Goal: Task Accomplishment & Management: Use online tool/utility

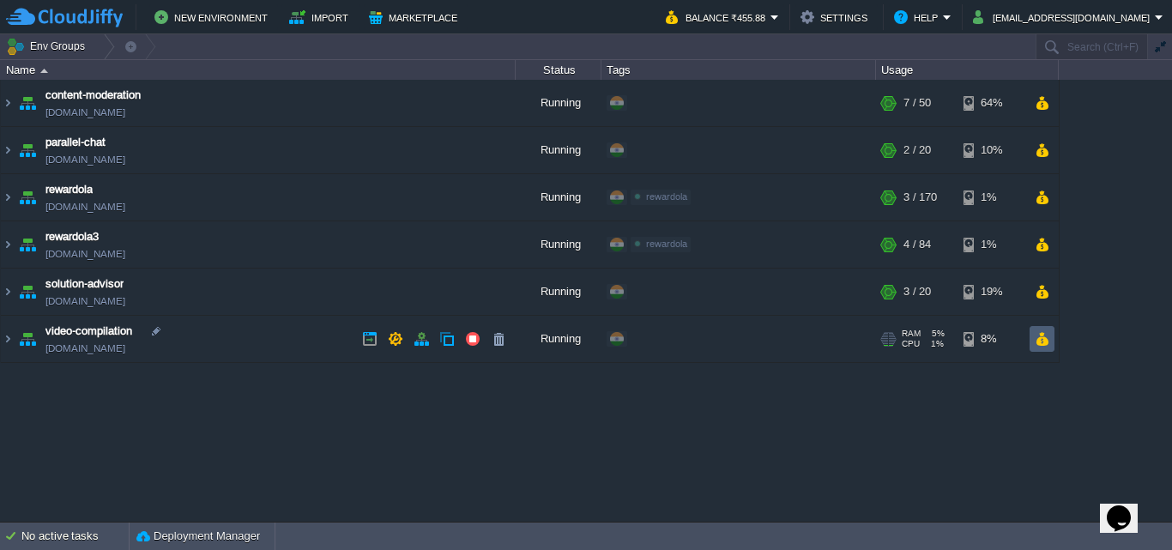
click at [1039, 336] on button "button" at bounding box center [1041, 338] width 15 height 15
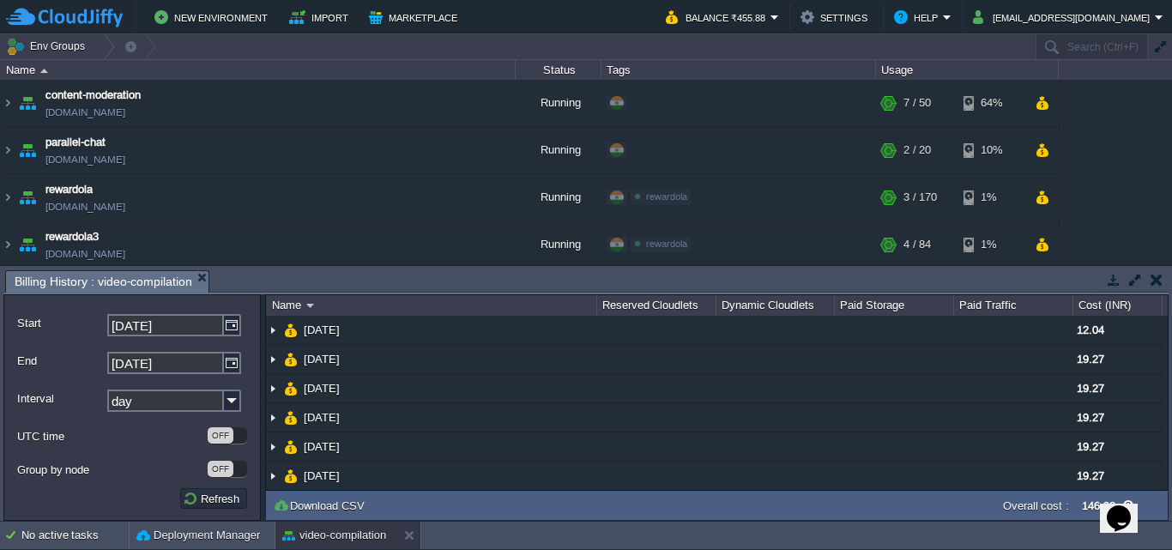
click at [1151, 276] on button "button" at bounding box center [1156, 279] width 12 height 15
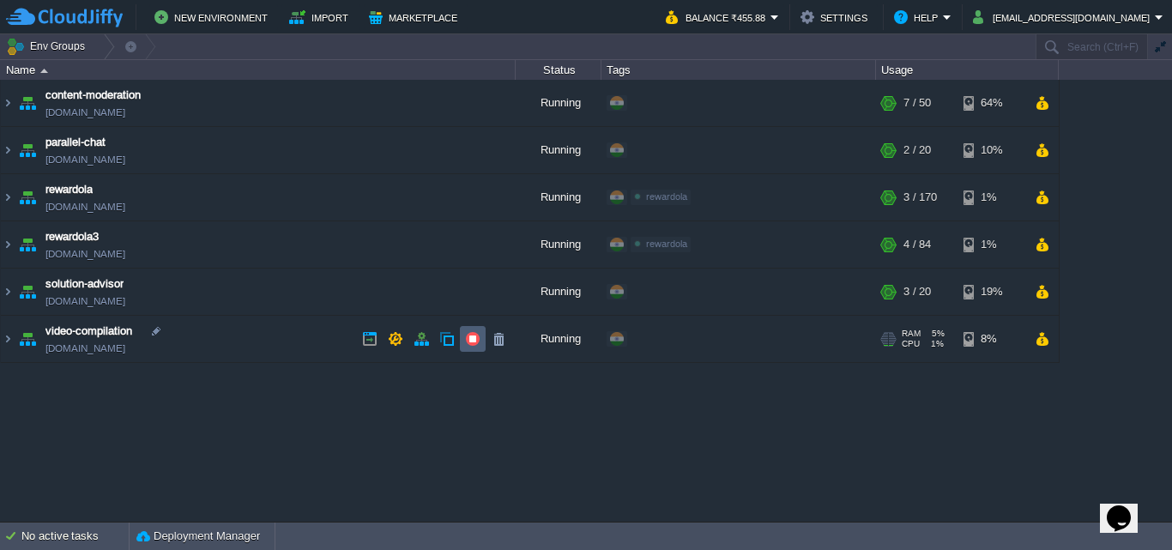
click at [481, 338] on td at bounding box center [473, 339] width 26 height 26
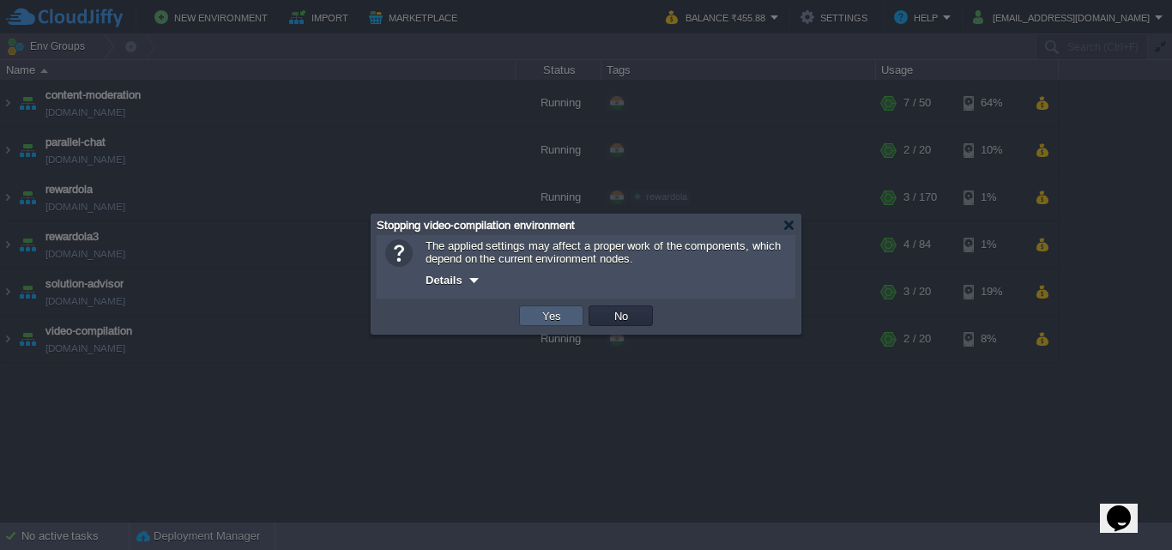
click at [547, 317] on button "Yes" at bounding box center [551, 315] width 29 height 15
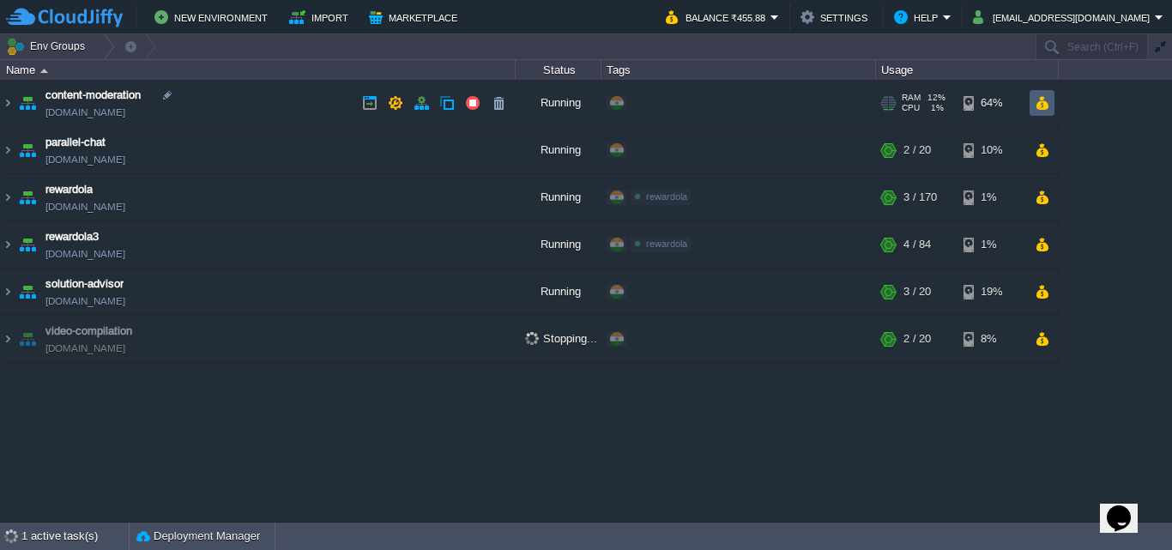
click at [1052, 99] on td at bounding box center [1041, 103] width 25 height 26
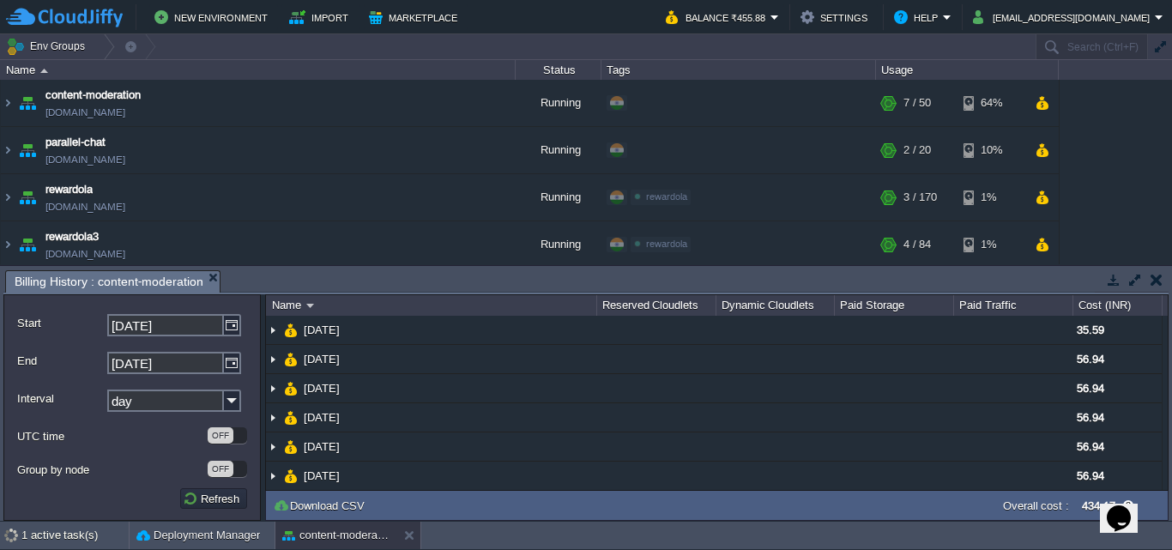
click at [1167, 275] on div at bounding box center [1131, 280] width 74 height 23
click at [1156, 279] on button "button" at bounding box center [1156, 279] width 12 height 15
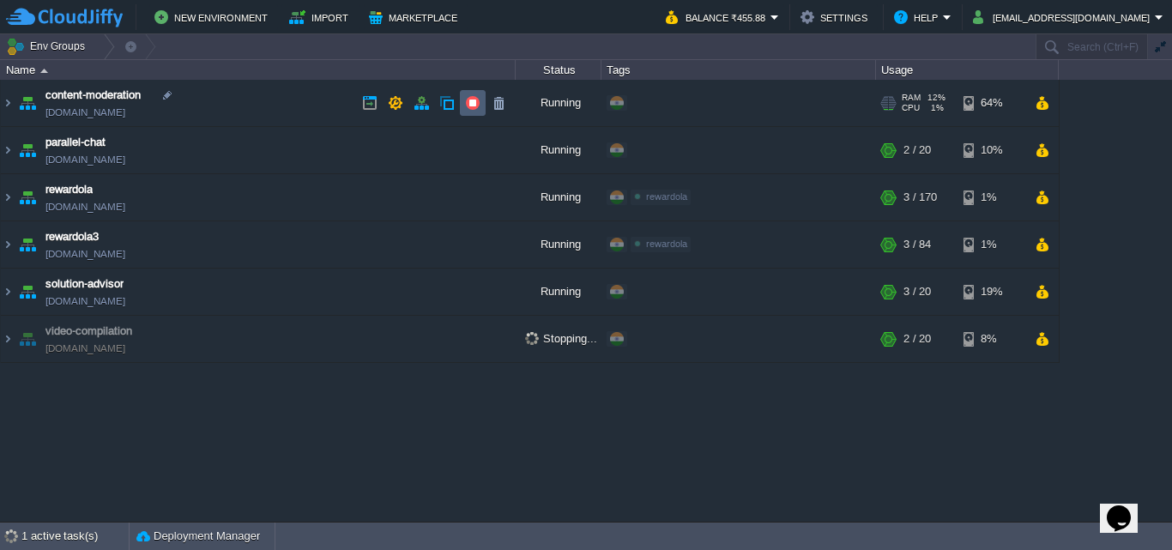
click at [467, 102] on button "button" at bounding box center [472, 102] width 15 height 15
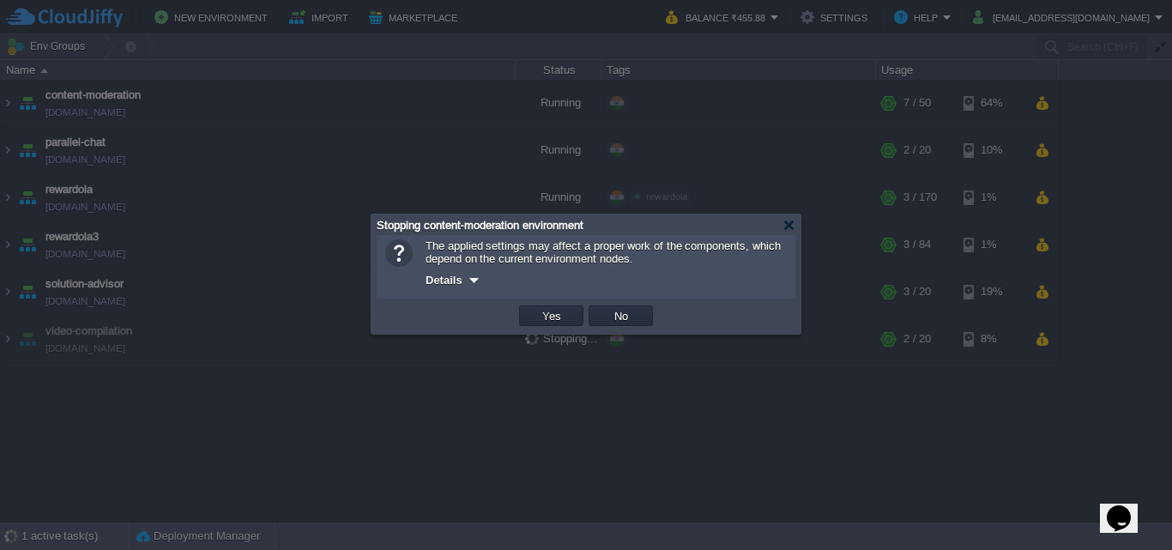
click at [567, 298] on div "The applied settings may affect a proper work of the components, which depend o…" at bounding box center [586, 266] width 419 height 63
click at [570, 313] on td "Yes" at bounding box center [551, 315] width 64 height 21
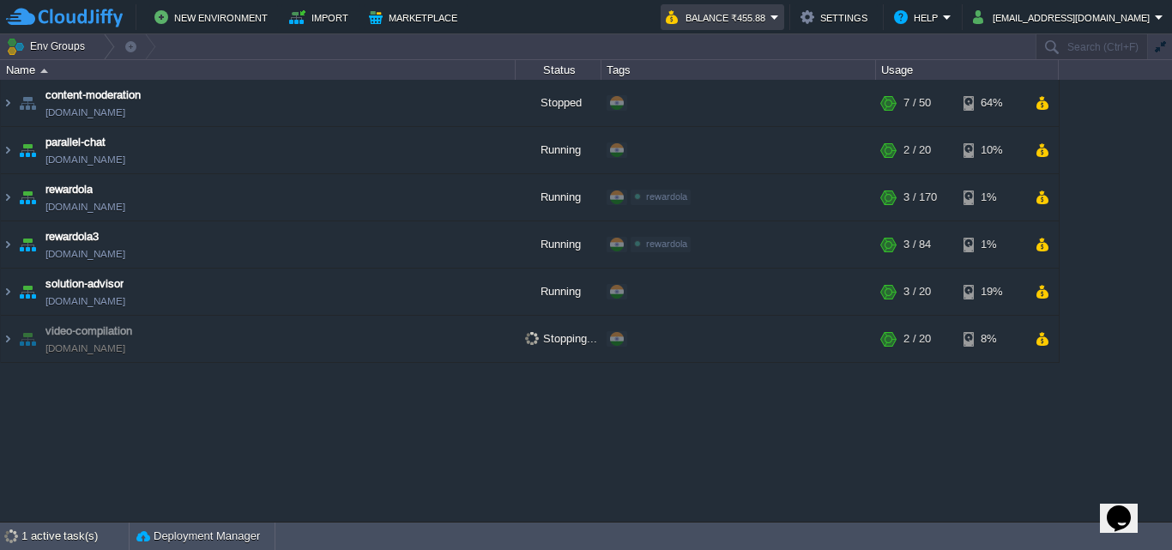
click at [779, 16] on em "Balance ₹455.88" at bounding box center [722, 17] width 113 height 21
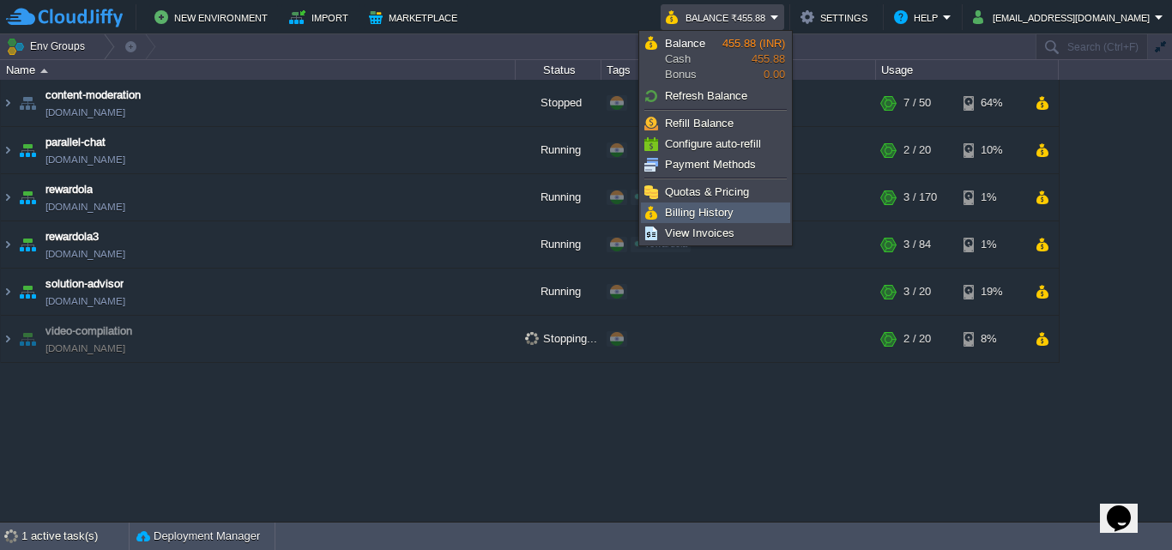
click at [716, 216] on span "Billing History" at bounding box center [699, 212] width 69 height 13
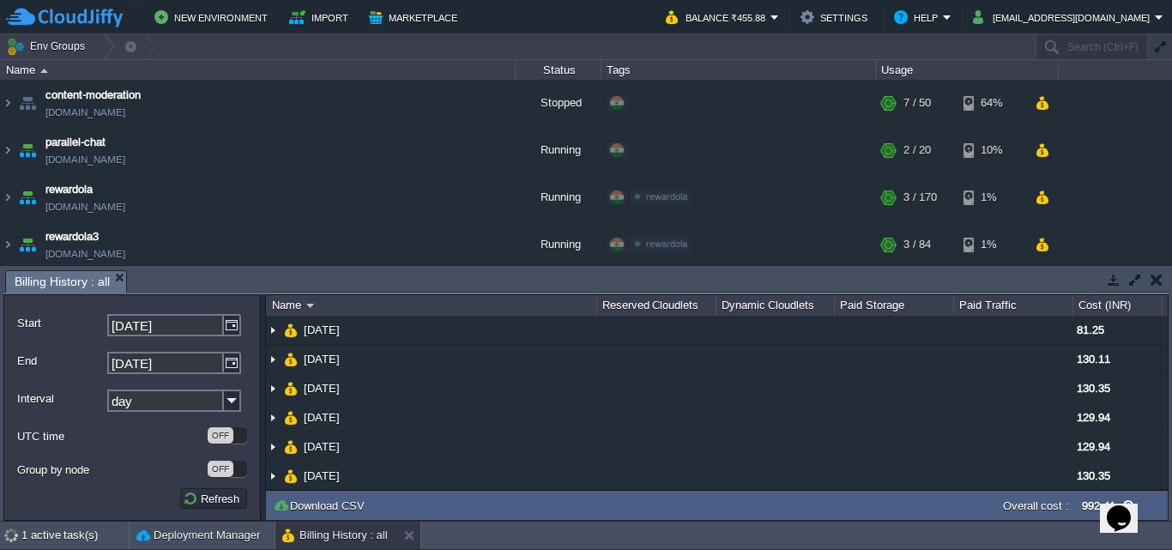
click at [1160, 281] on button "button" at bounding box center [1156, 279] width 12 height 15
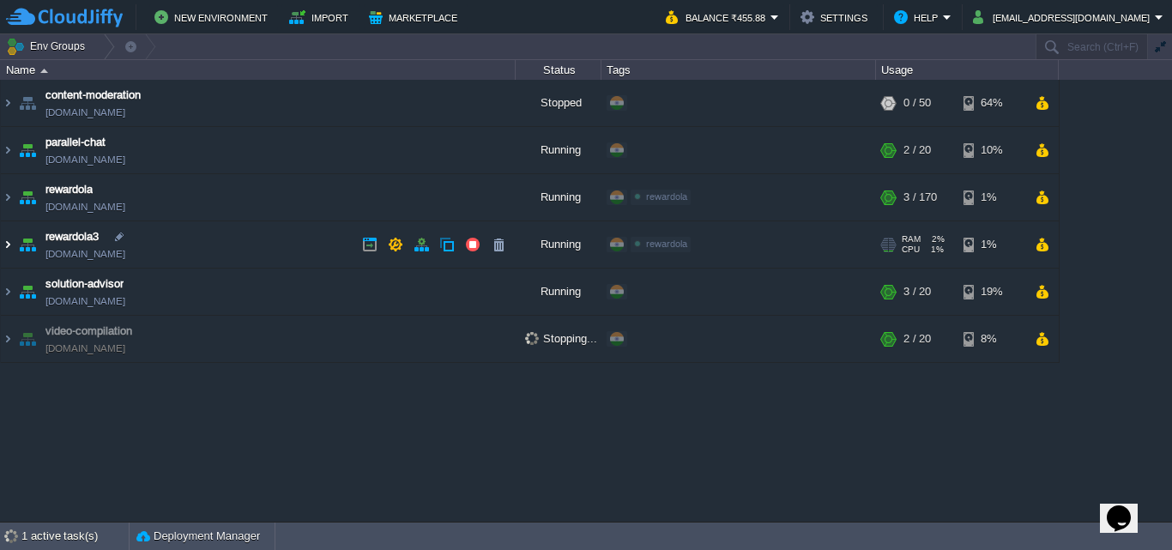
click at [13, 244] on img at bounding box center [8, 244] width 14 height 46
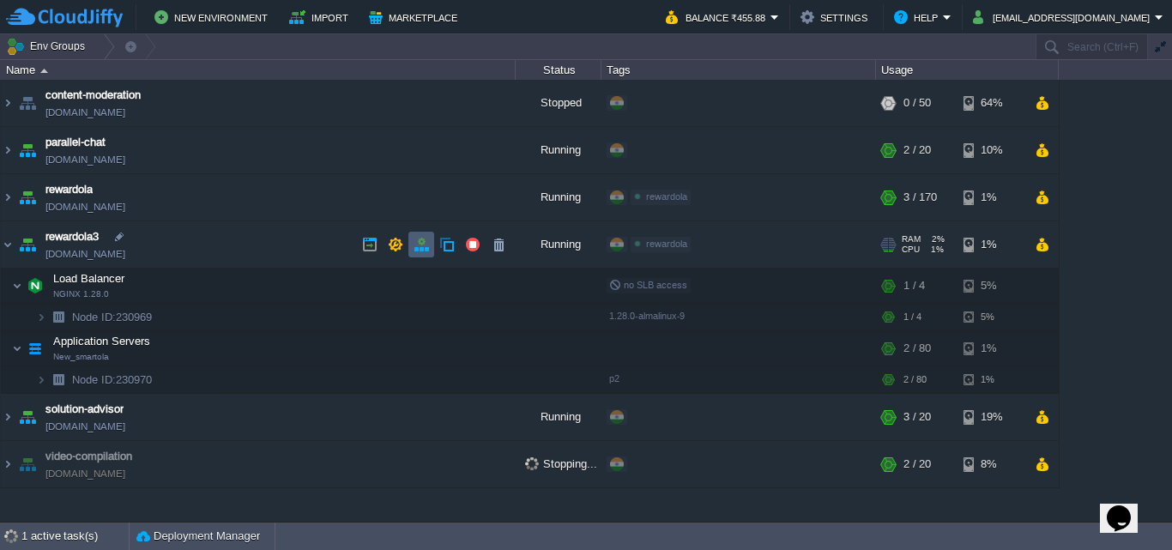
click at [430, 246] on td at bounding box center [421, 245] width 26 height 26
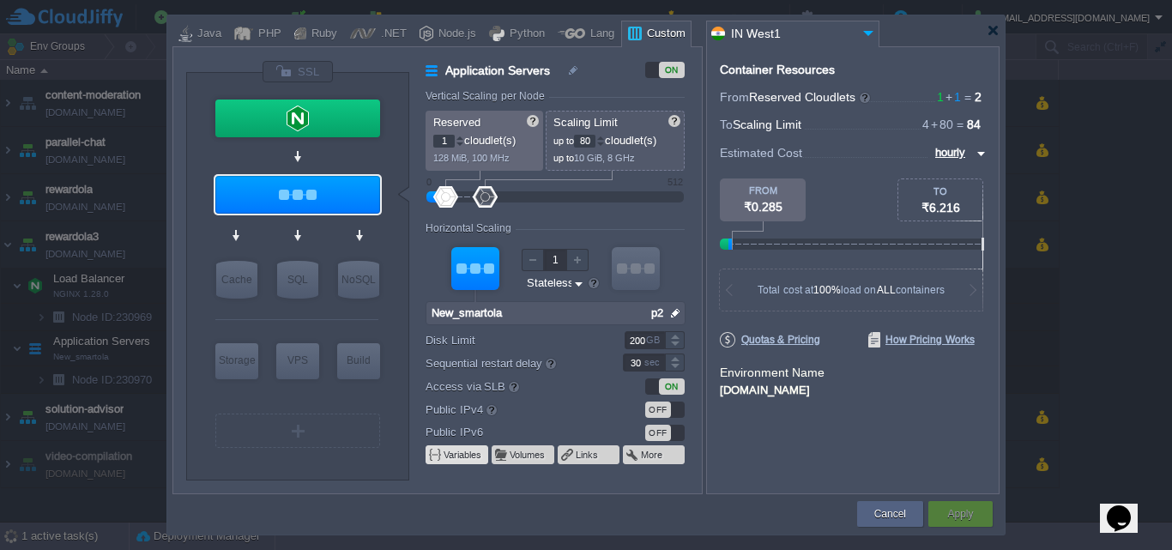
click at [470, 458] on button "Variables" at bounding box center [462, 455] width 39 height 14
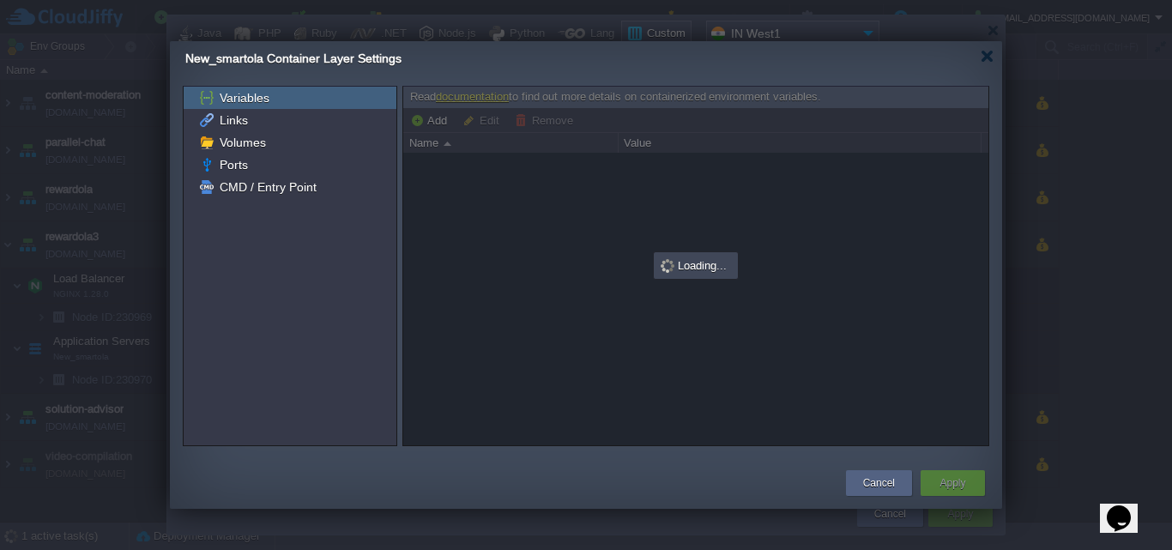
drag, startPoint x: 749, startPoint y: 264, endPoint x: 659, endPoint y: 280, distance: 91.5
click at [659, 280] on div at bounding box center [695, 266] width 585 height 359
drag, startPoint x: 754, startPoint y: 266, endPoint x: 737, endPoint y: 279, distance: 21.4
click at [736, 279] on div "Read documentation to find out more details on containerized environment variab…" at bounding box center [695, 266] width 585 height 359
click at [867, 479] on button "Cancel" at bounding box center [879, 482] width 32 height 17
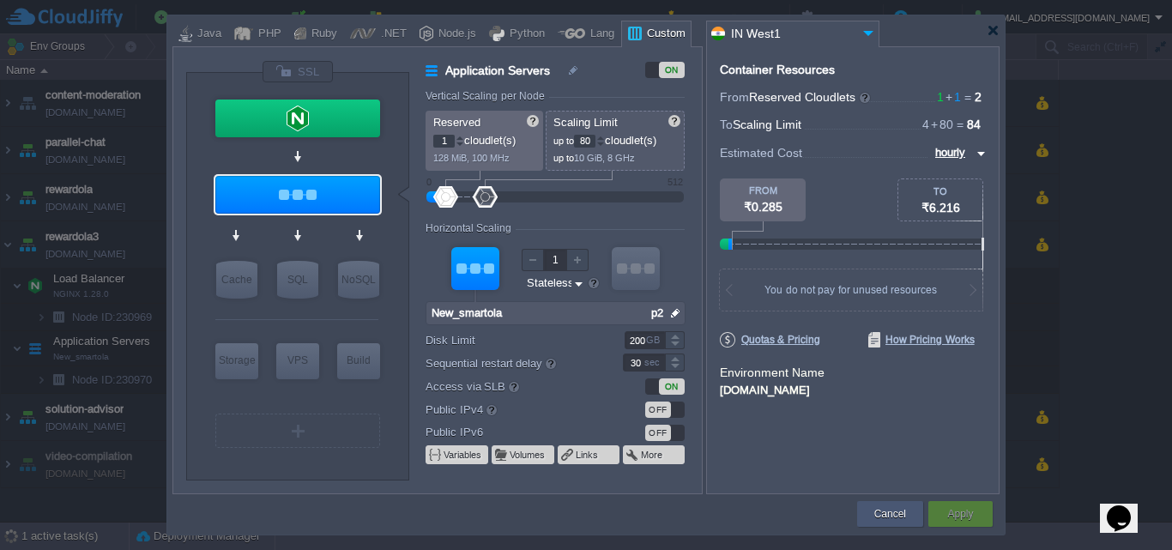
click at [889, 521] on div "Cancel" at bounding box center [890, 514] width 40 height 26
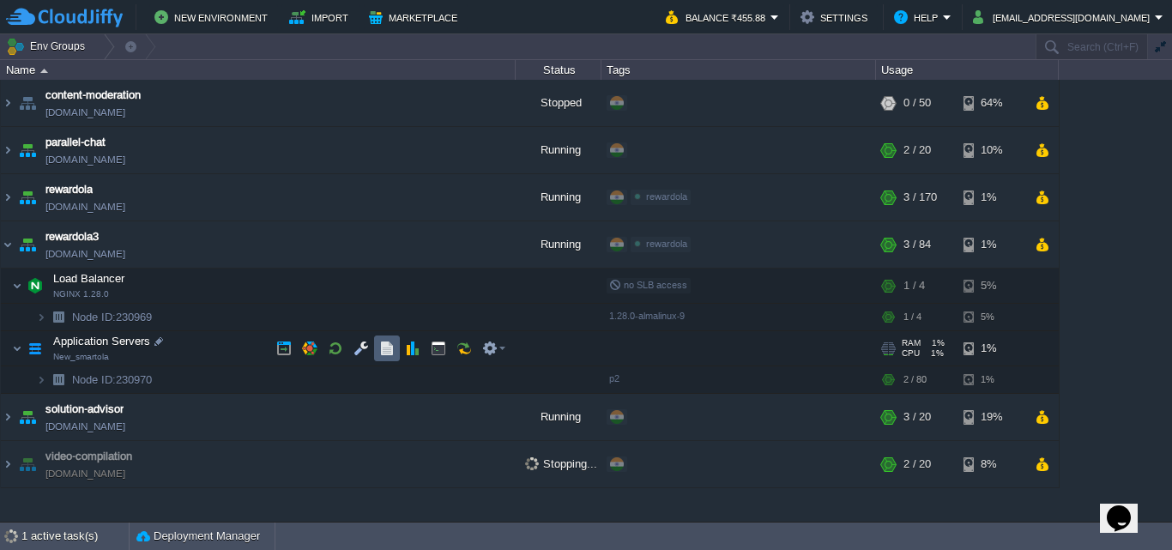
click at [393, 345] on button "button" at bounding box center [386, 348] width 15 height 15
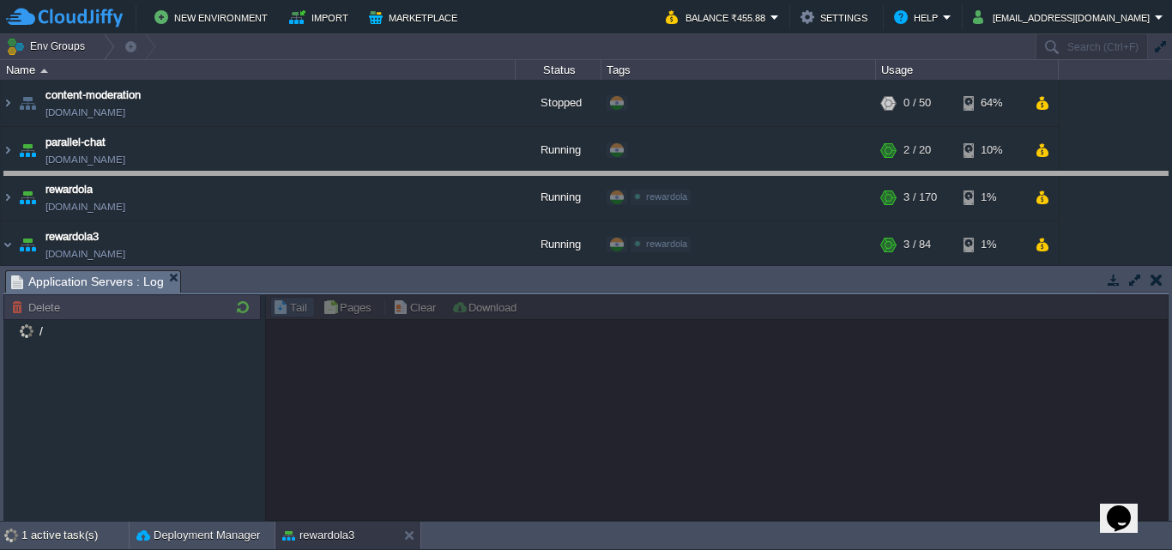
drag, startPoint x: 473, startPoint y: 275, endPoint x: 535, endPoint y: 180, distance: 113.5
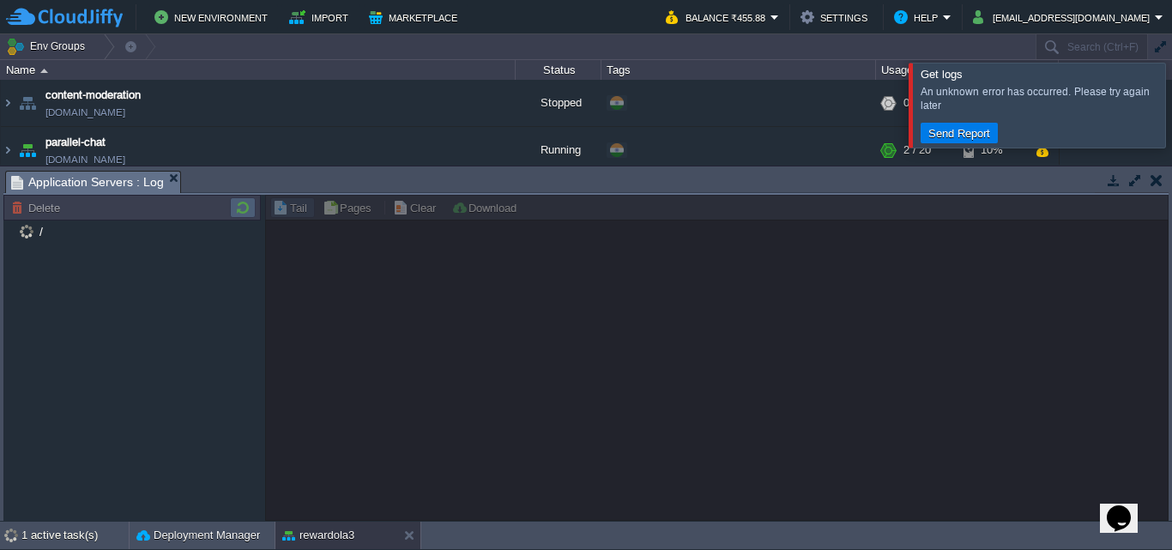
click at [251, 205] on button "button" at bounding box center [242, 207] width 21 height 15
click at [1171, 99] on div at bounding box center [1192, 105] width 0 height 84
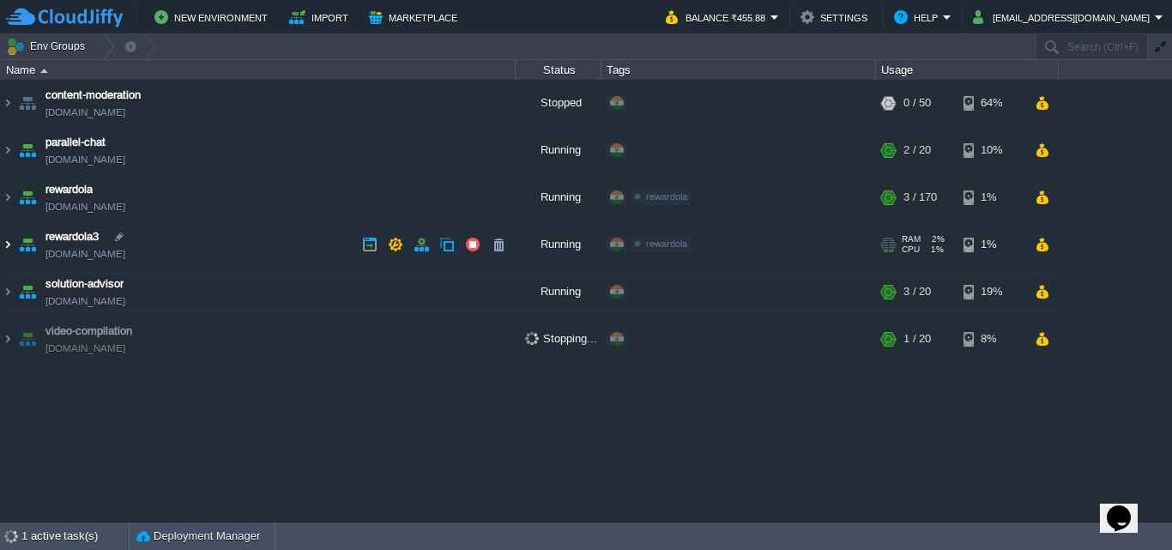
click at [5, 243] on img at bounding box center [8, 244] width 14 height 46
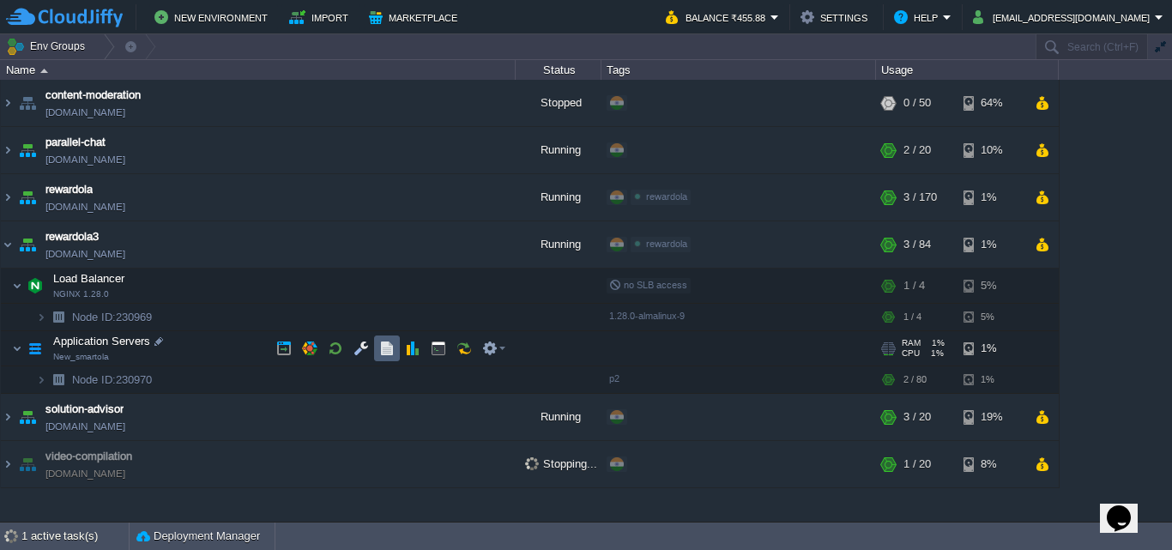
click at [395, 349] on td at bounding box center [387, 348] width 26 height 26
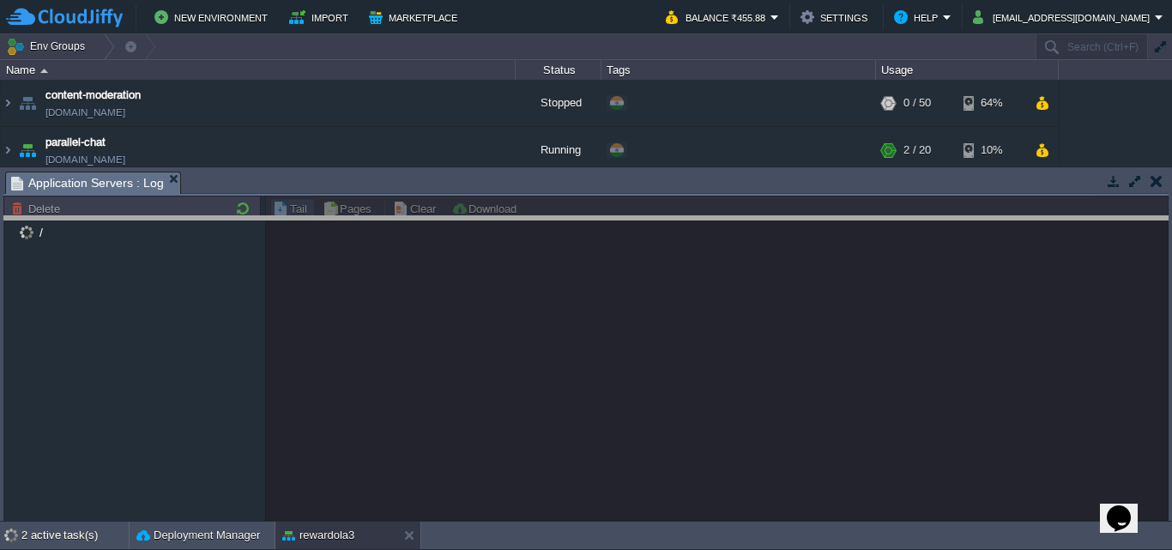
drag, startPoint x: 517, startPoint y: 185, endPoint x: 462, endPoint y: 342, distance: 166.3
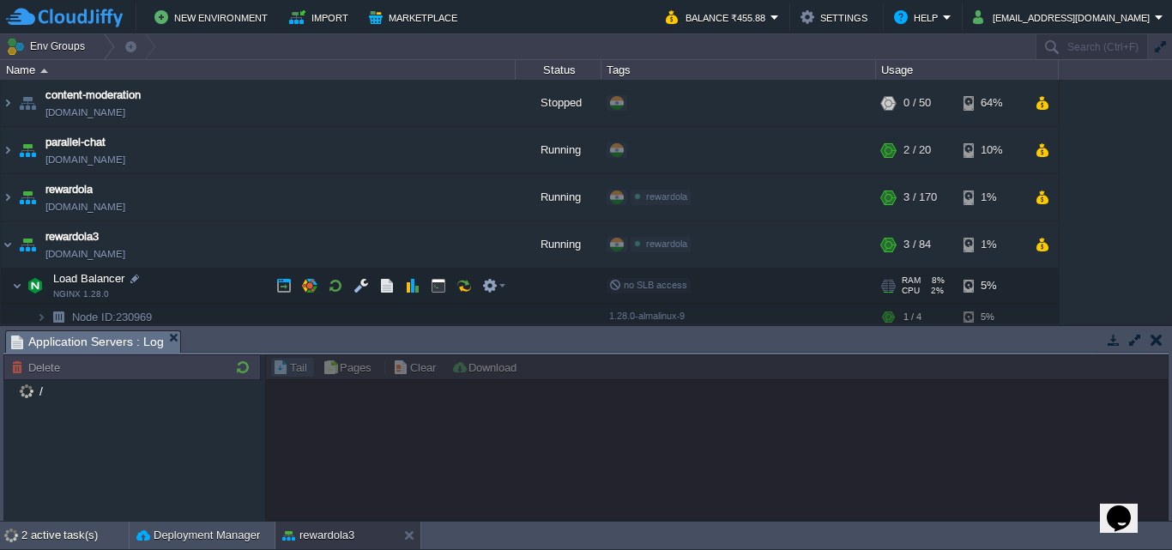
scroll to position [86, 0]
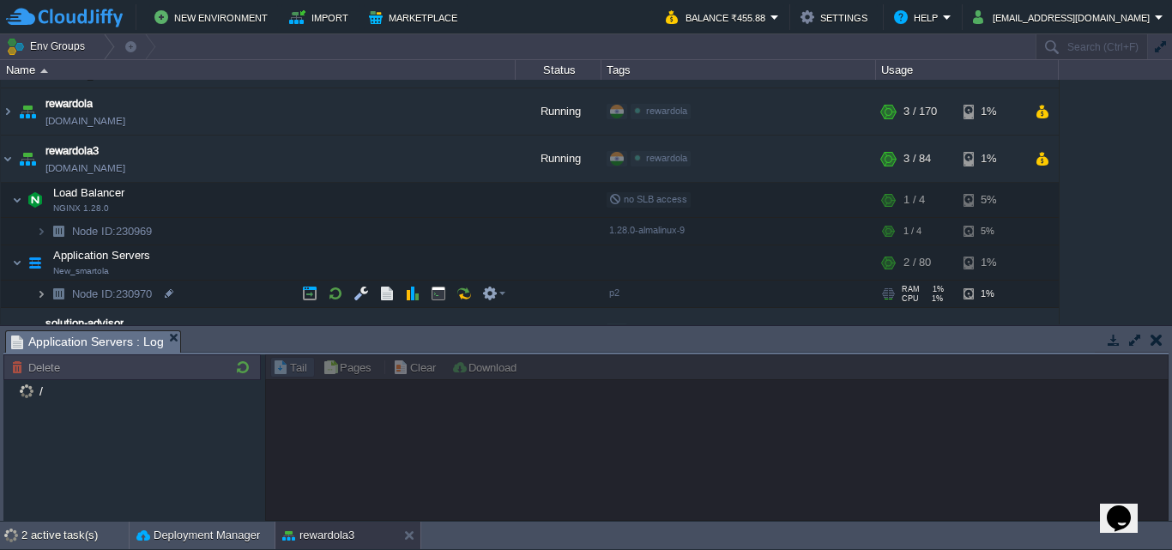
click at [38, 288] on img at bounding box center [41, 293] width 10 height 27
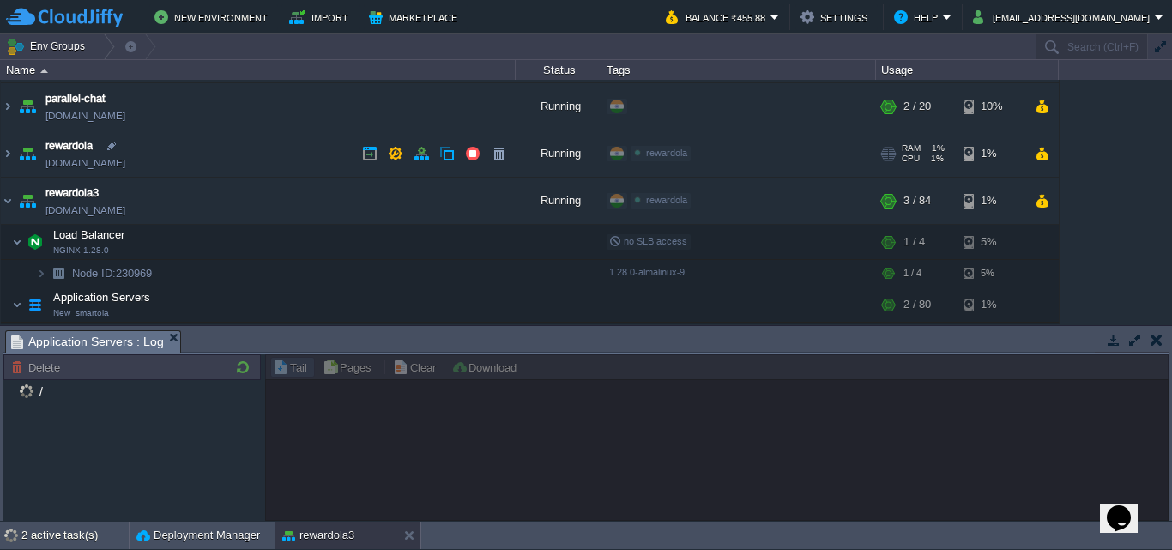
scroll to position [0, 0]
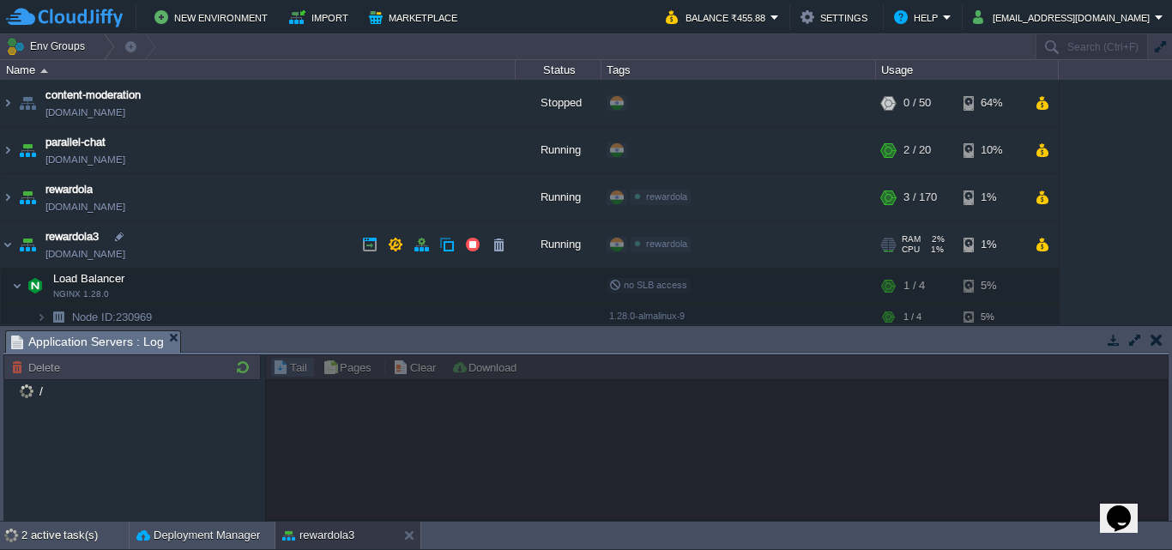
click at [116, 256] on link "[DOMAIN_NAME]" at bounding box center [85, 253] width 80 height 17
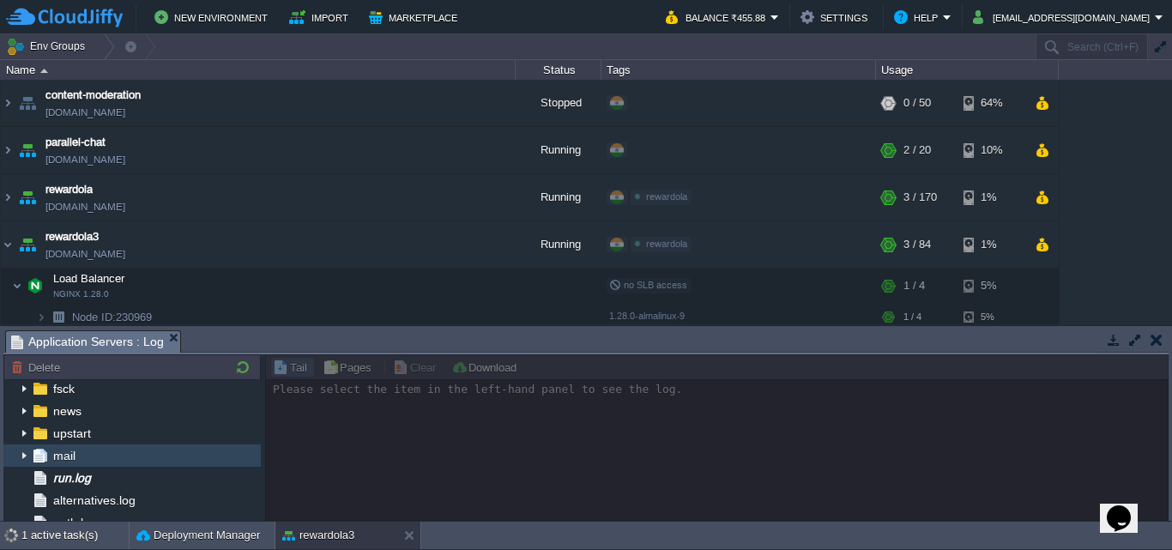
scroll to position [86, 0]
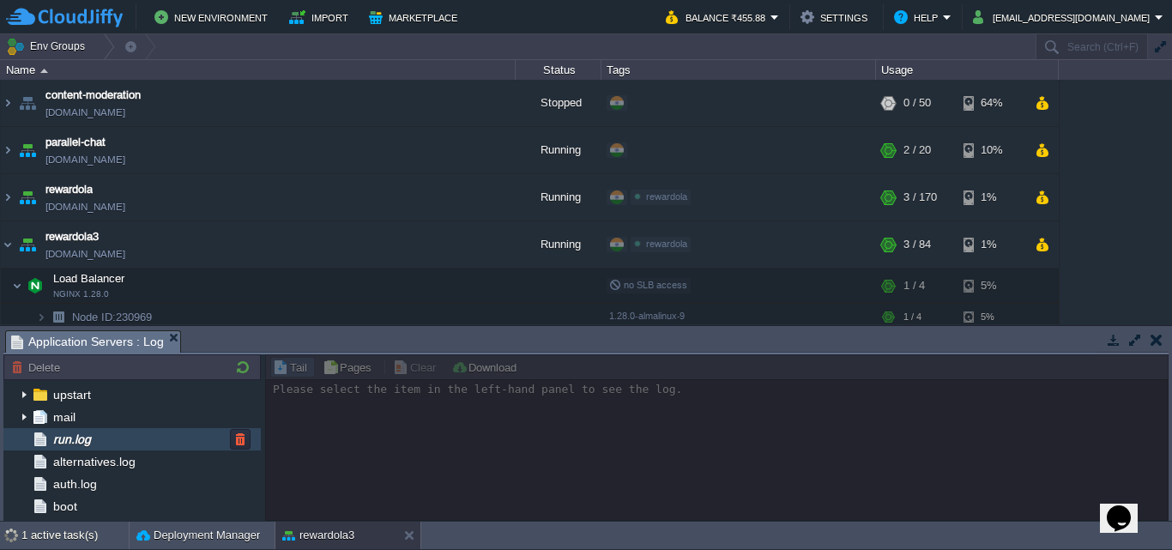
click at [88, 427] on div "mail" at bounding box center [131, 417] width 257 height 22
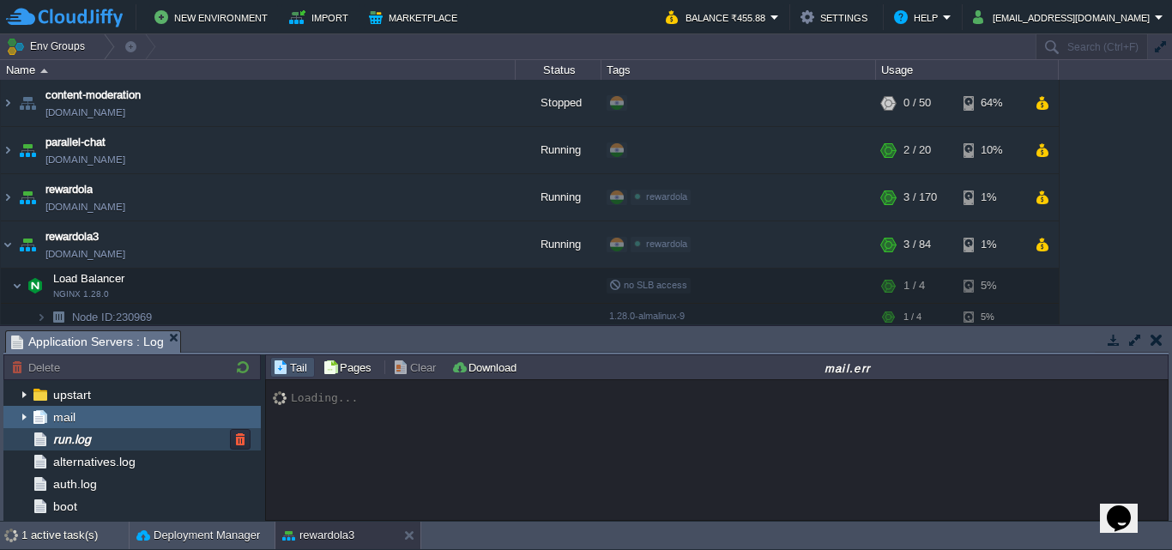
click at [92, 435] on span "run.log" at bounding box center [72, 438] width 44 height 15
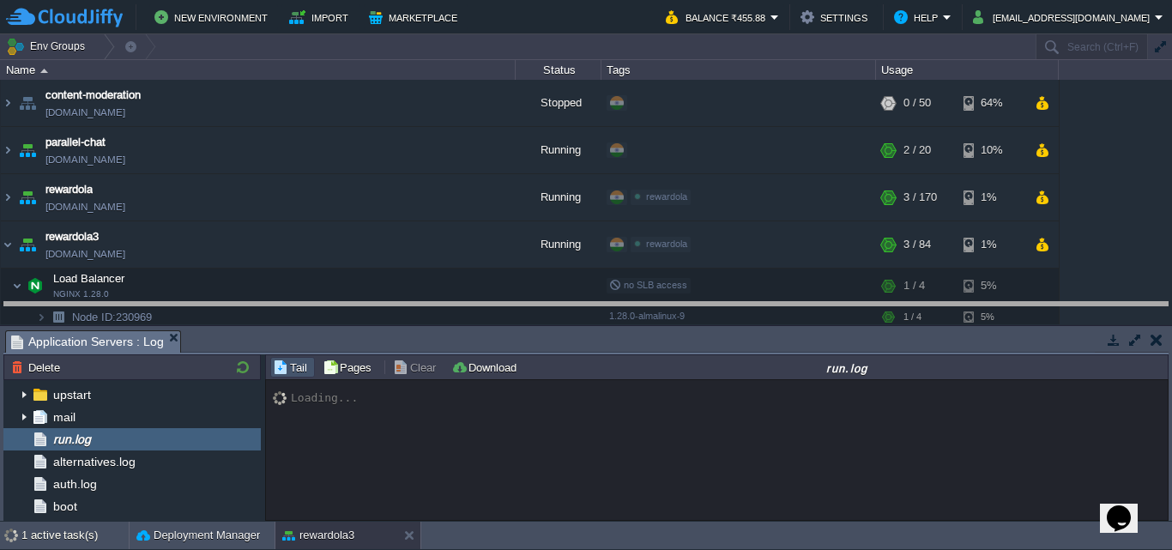
drag, startPoint x: 607, startPoint y: 337, endPoint x: 680, endPoint y: 189, distance: 165.3
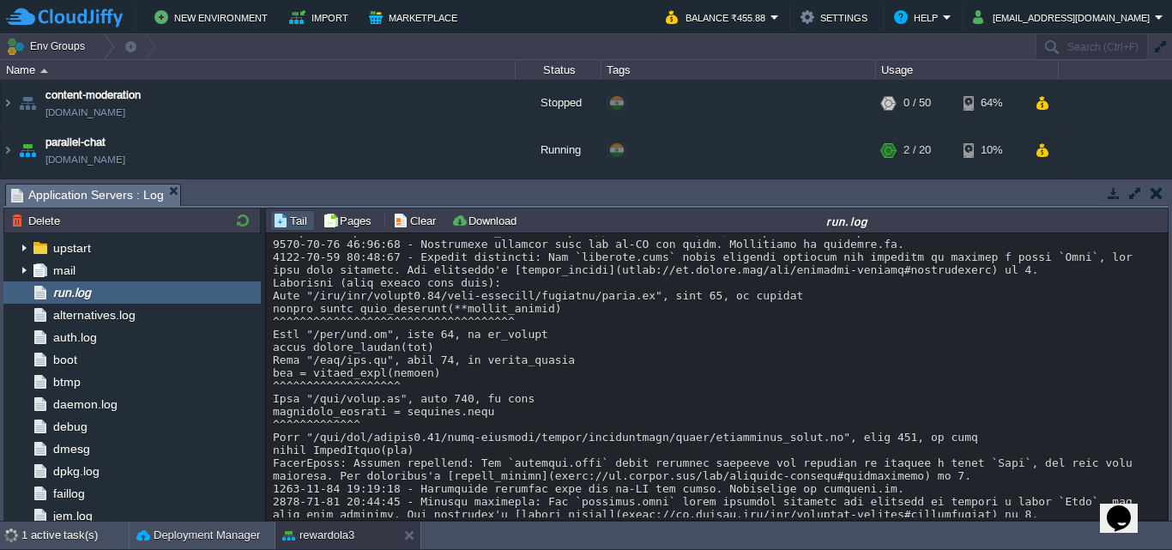
scroll to position [12993, 0]
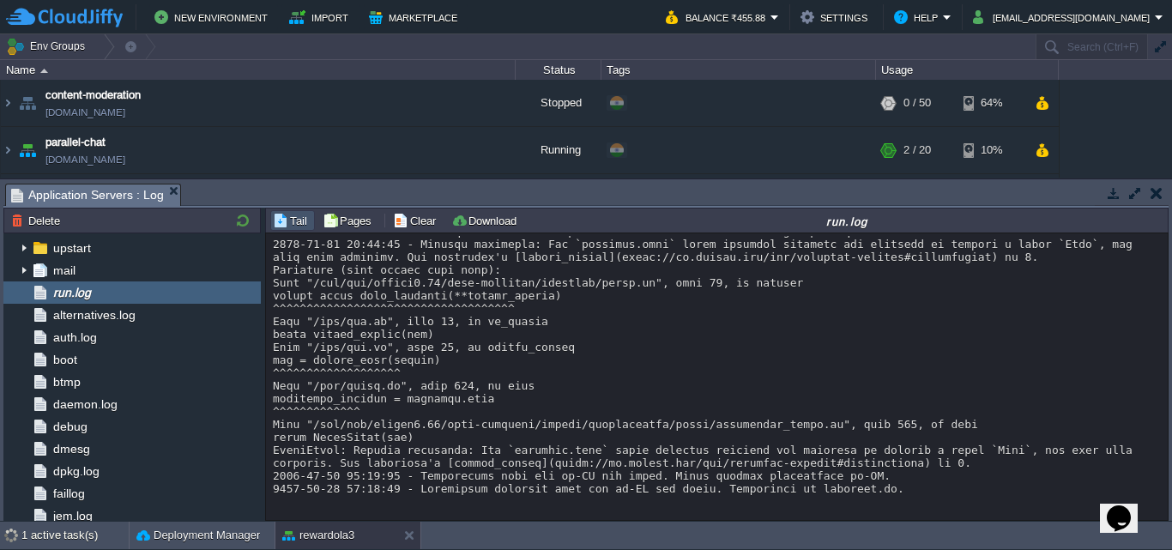
click at [701, 181] on div "Tasks Activity Log Archive Git / SVN Application Servers : Log Node ID: 230970 …" at bounding box center [586, 349] width 1172 height 341
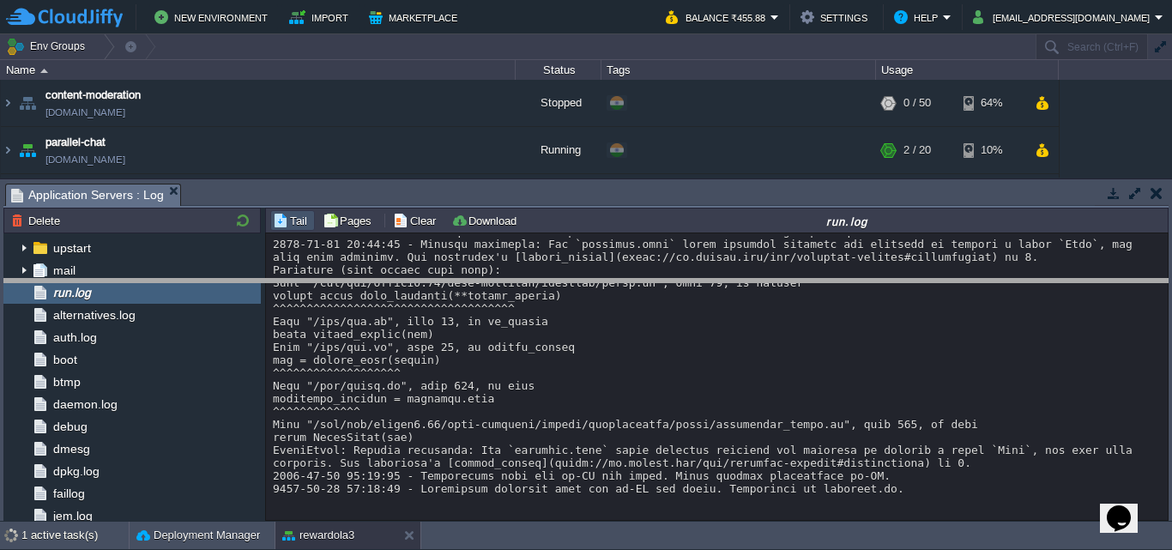
drag, startPoint x: 692, startPoint y: 196, endPoint x: 577, endPoint y: 373, distance: 211.5
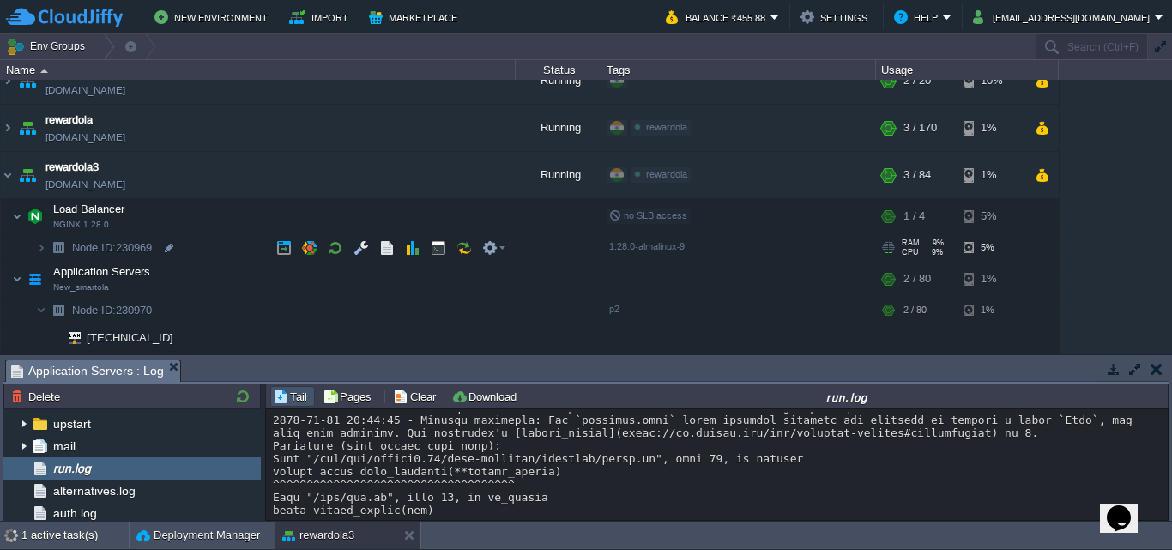
scroll to position [86, 0]
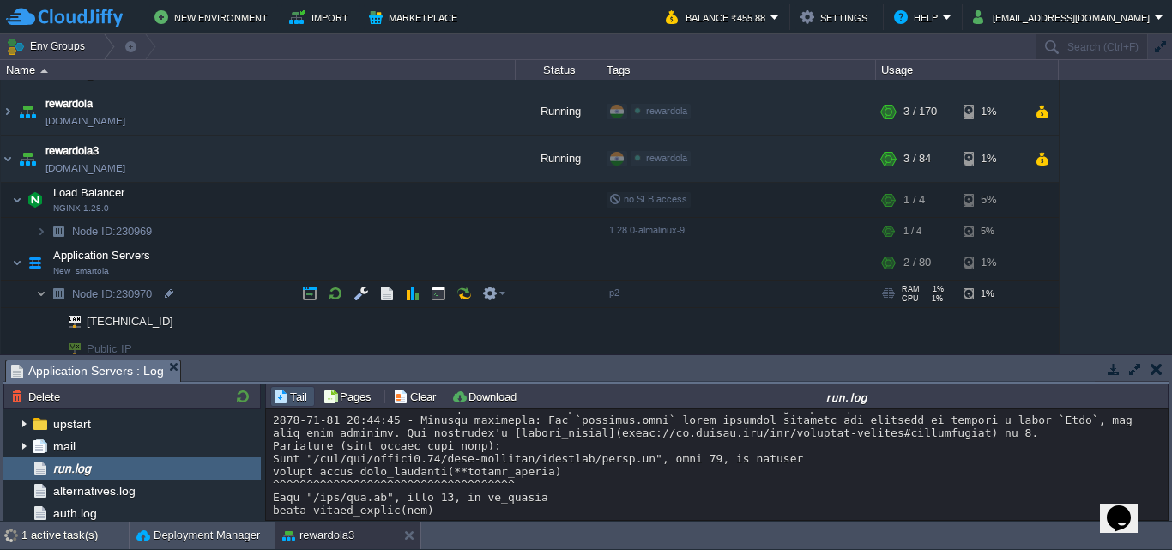
click at [42, 296] on img at bounding box center [41, 293] width 10 height 27
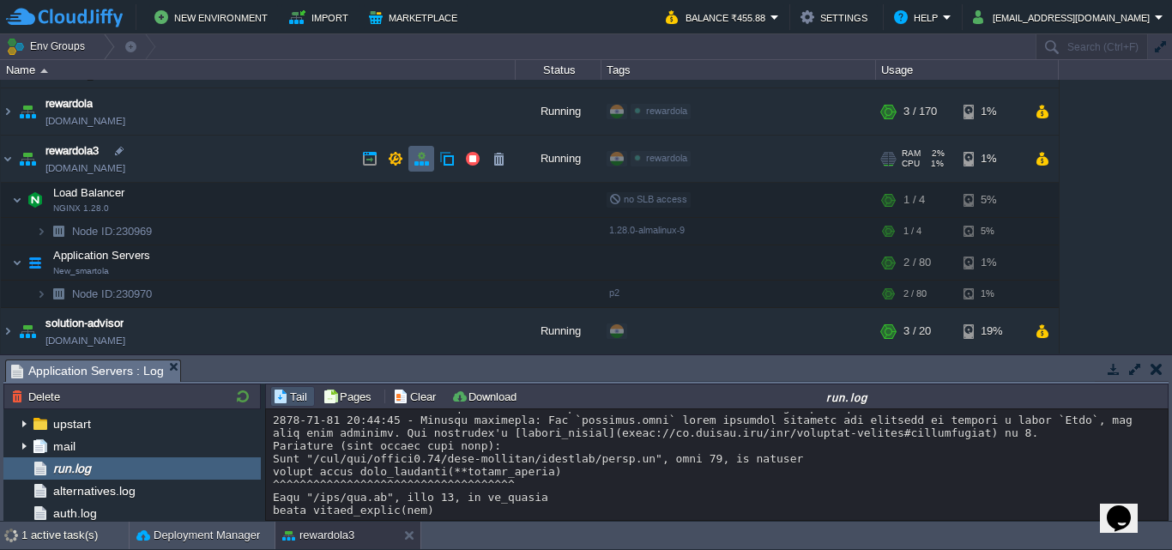
click at [421, 165] on button "button" at bounding box center [420, 158] width 15 height 15
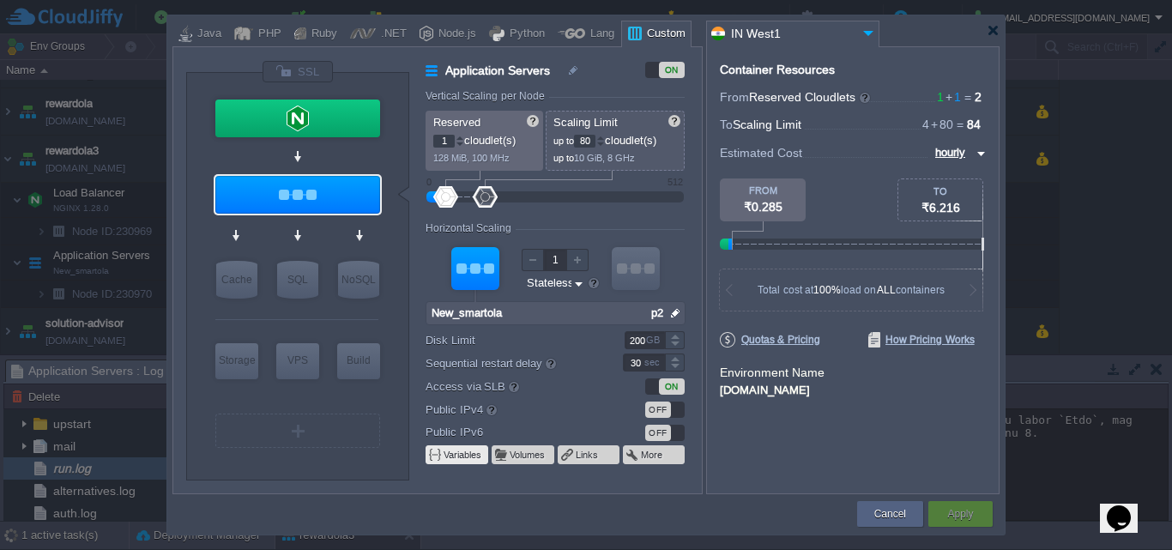
click at [461, 448] on td "Variables" at bounding box center [456, 454] width 63 height 19
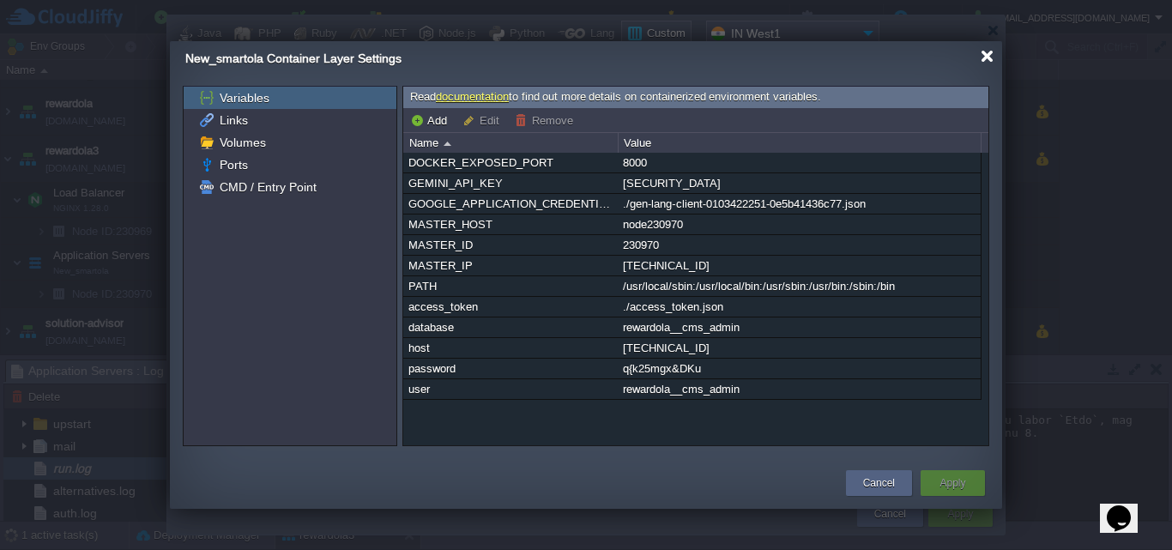
click at [984, 54] on div at bounding box center [986, 56] width 13 height 13
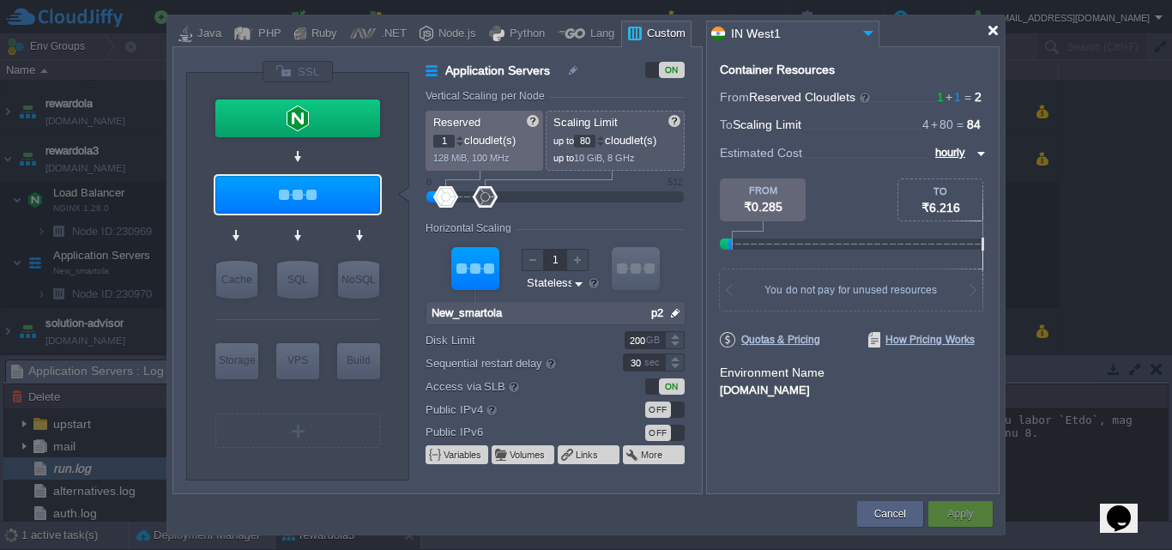
click at [997, 33] on div at bounding box center [992, 30] width 13 height 13
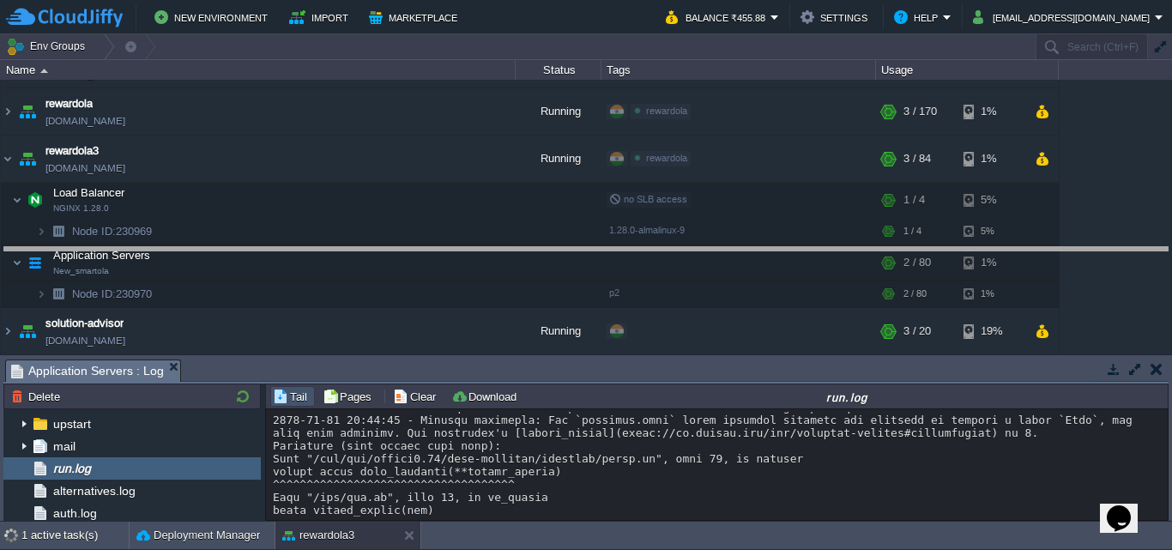
drag, startPoint x: 360, startPoint y: 361, endPoint x: 383, endPoint y: 170, distance: 192.7
click at [381, 176] on body "New Environment Import Marketplace Bonus ₹0.00 Upgrade Account Balance ₹455.88 …" at bounding box center [586, 275] width 1172 height 550
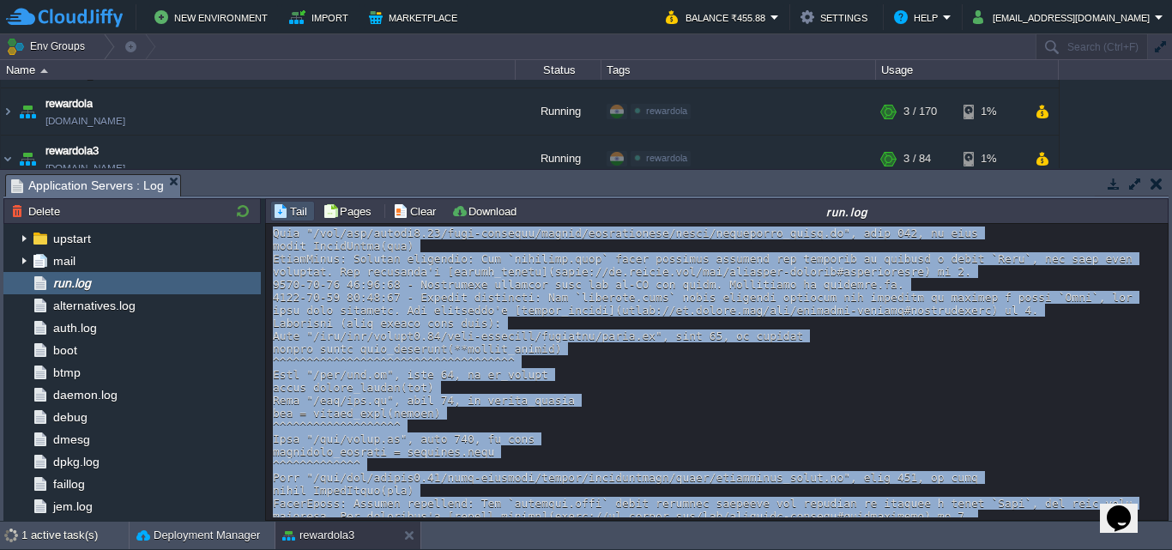
scroll to position [12983, 0]
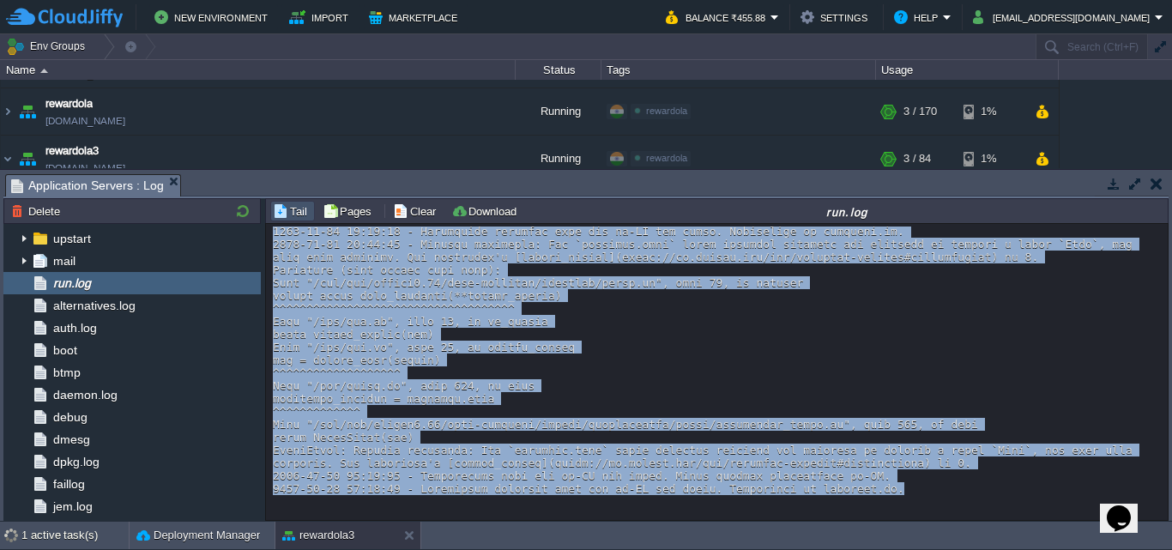
drag, startPoint x: 270, startPoint y: 449, endPoint x: 886, endPoint y: 491, distance: 617.3
click at [886, 491] on div "Loading..." at bounding box center [716, 372] width 901 height 296
copy div "File "/usr/lib/python3.11/site-packages/google/generativeai/types/generation_ty…"
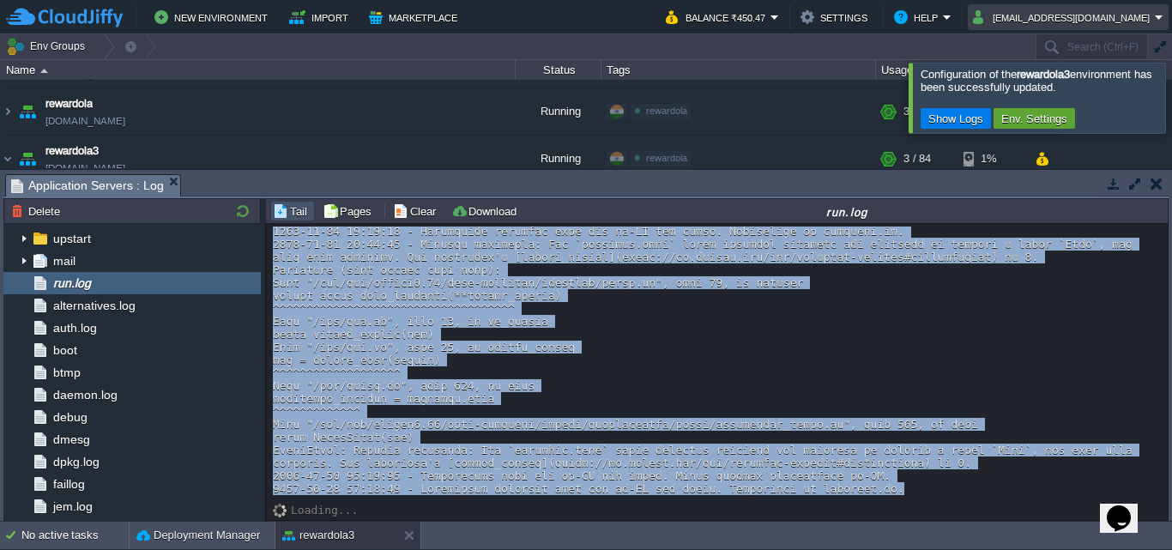
click at [1060, 8] on button "[EMAIL_ADDRESS][DOMAIN_NAME]" at bounding box center [1064, 17] width 182 height 21
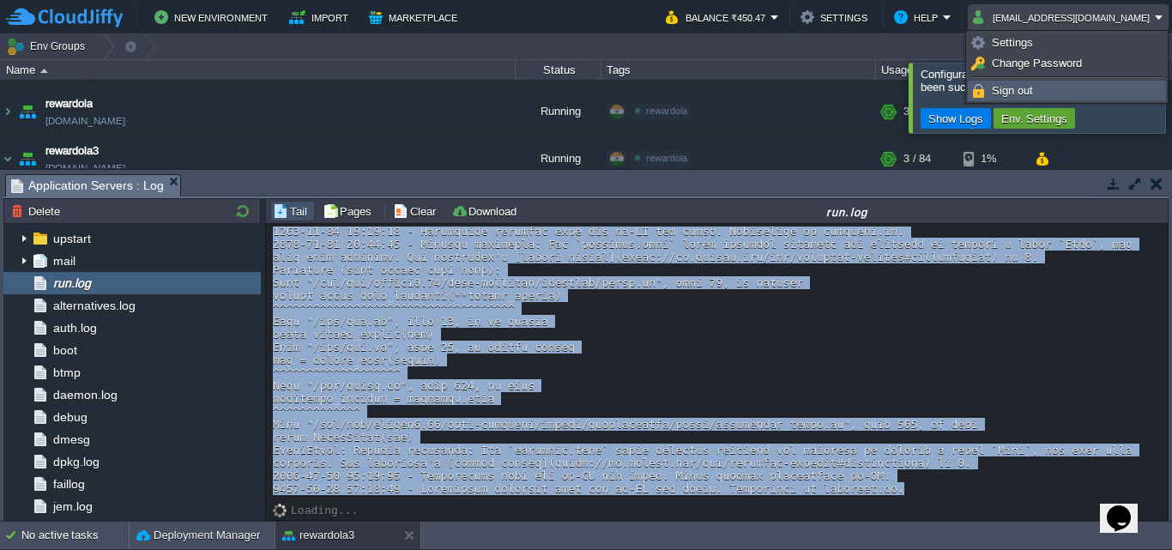
click at [1031, 89] on span "Sign out" at bounding box center [1012, 90] width 41 height 13
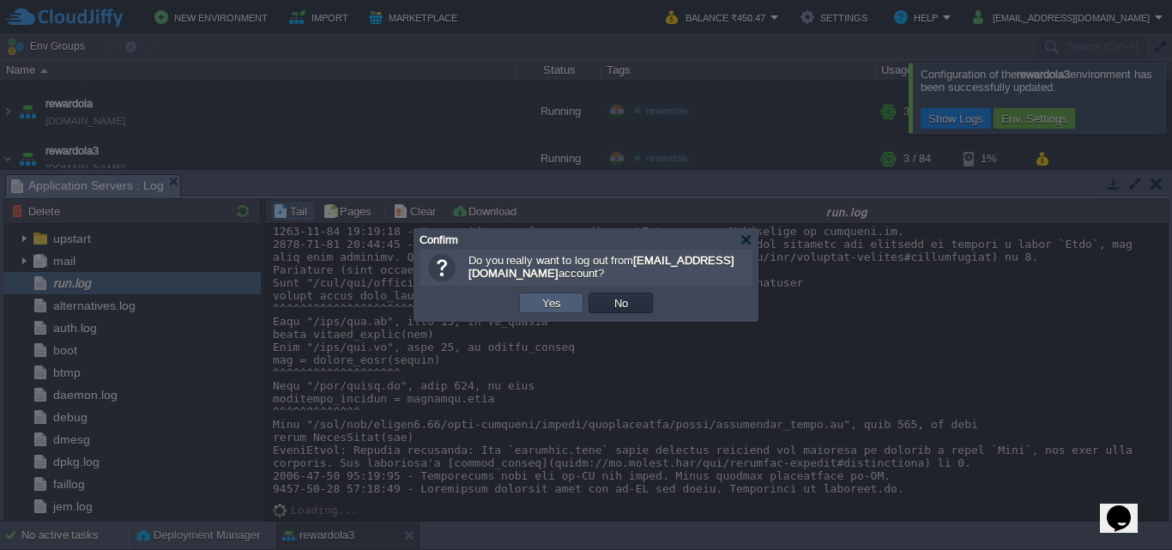
click at [536, 307] on td "Yes" at bounding box center [551, 302] width 64 height 21
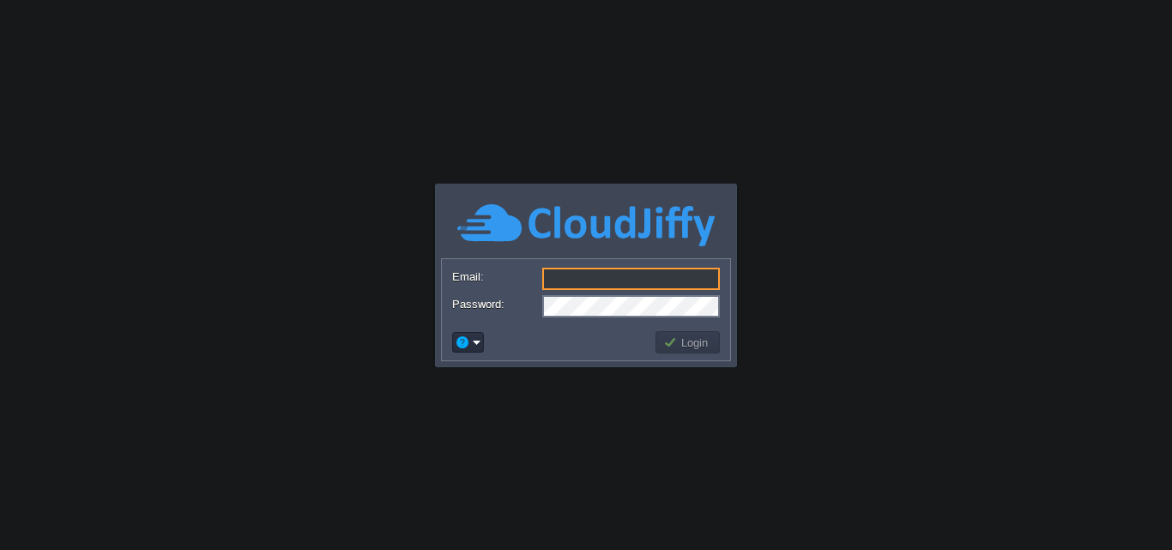
click at [558, 294] on form "Email: Password:" at bounding box center [586, 291] width 288 height 65
click at [582, 275] on input "Email:" at bounding box center [631, 279] width 178 height 22
type input "[EMAIL_ADDRESS][DOMAIN_NAME]"
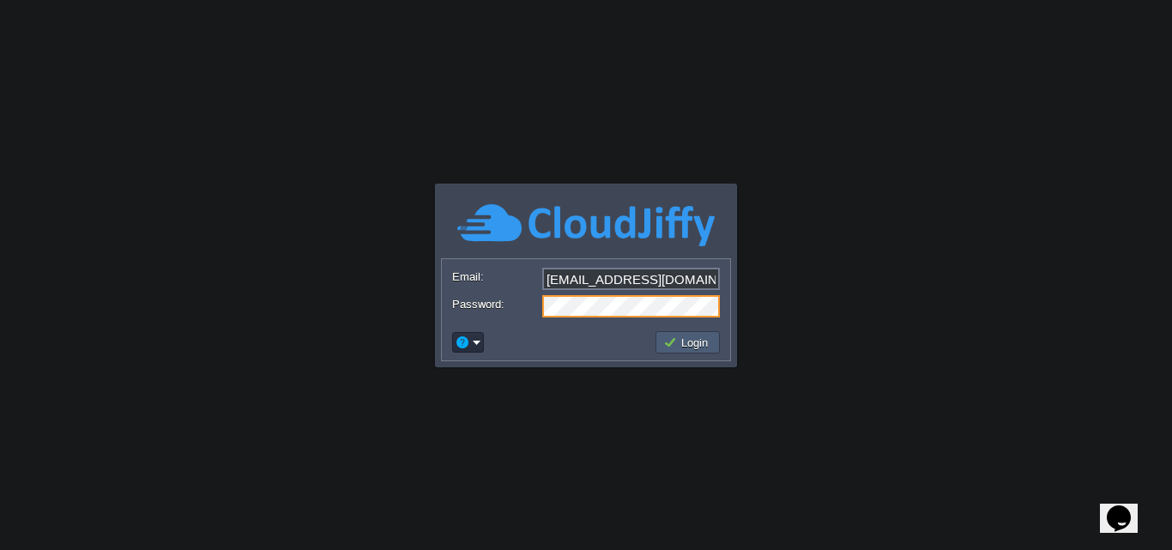
click at [694, 341] on button "Login" at bounding box center [688, 342] width 50 height 15
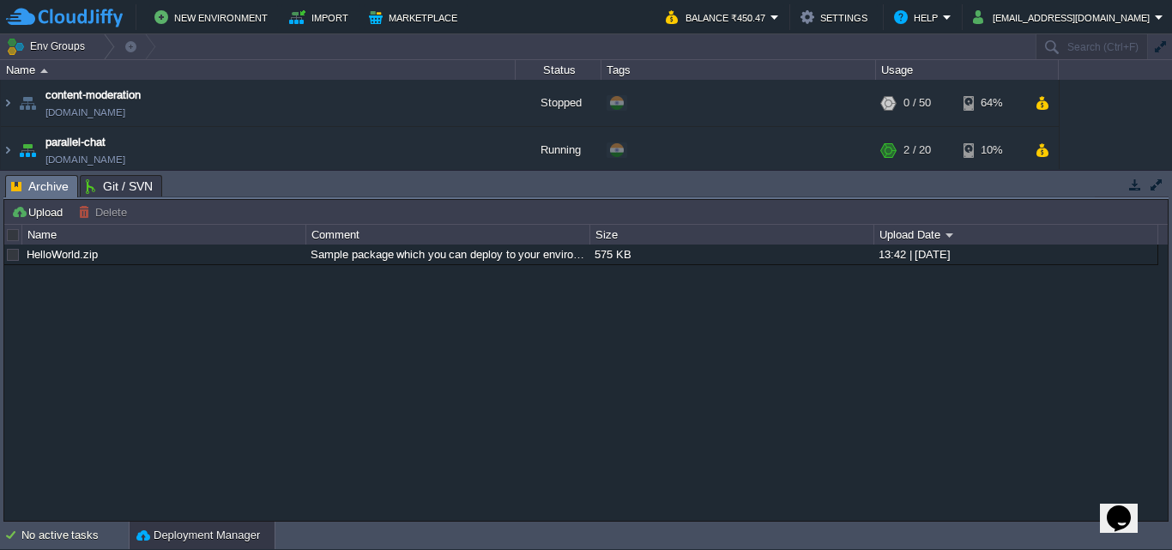
click at [1137, 188] on button "button" at bounding box center [1134, 184] width 15 height 15
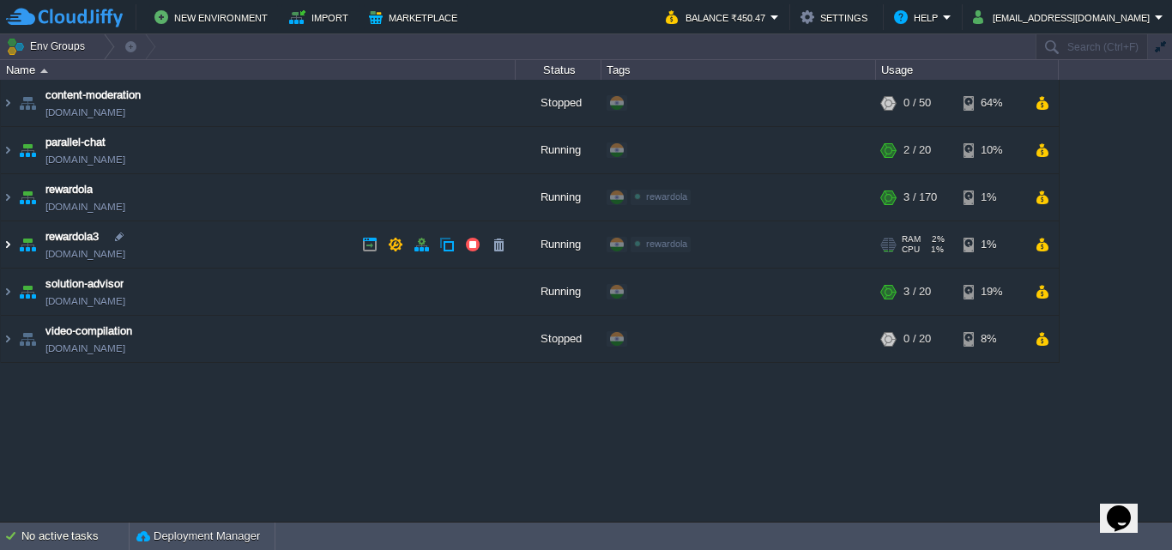
click at [9, 245] on img at bounding box center [8, 244] width 14 height 46
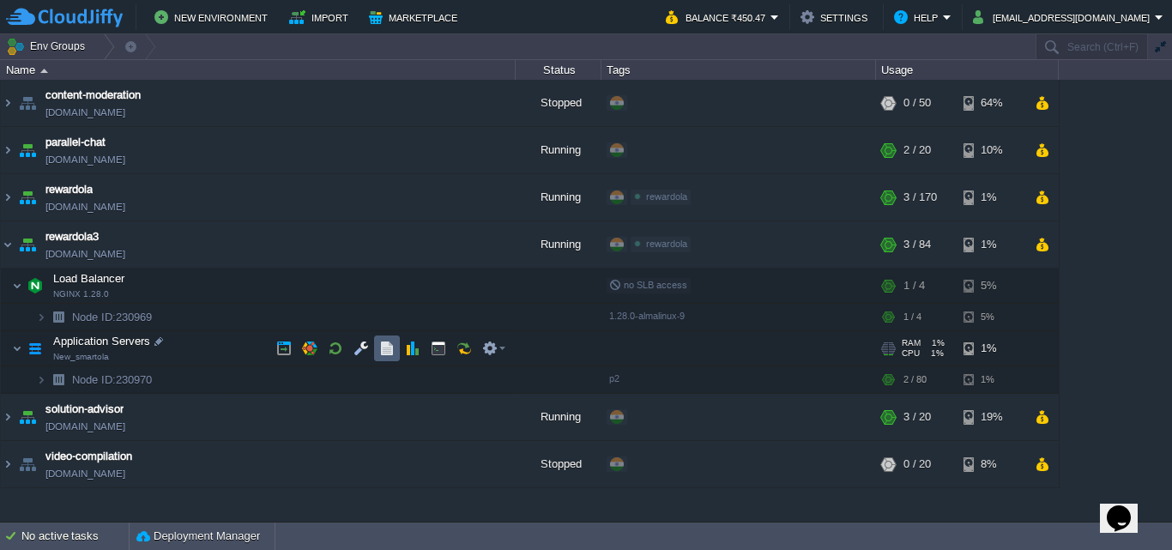
click at [396, 347] on td at bounding box center [387, 348] width 26 height 26
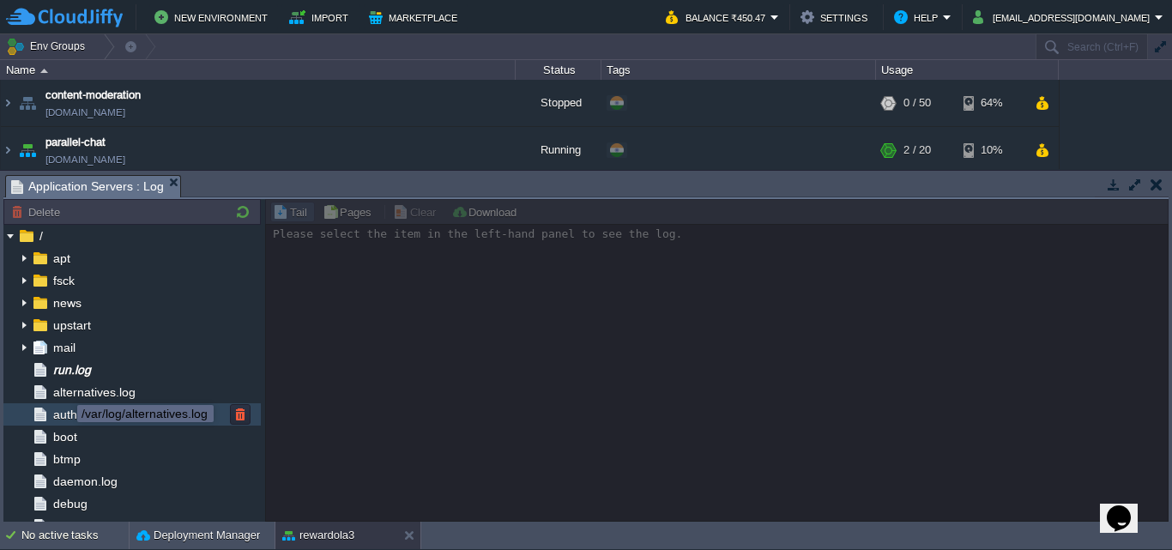
click at [76, 418] on span "auth.log" at bounding box center [75, 414] width 50 height 15
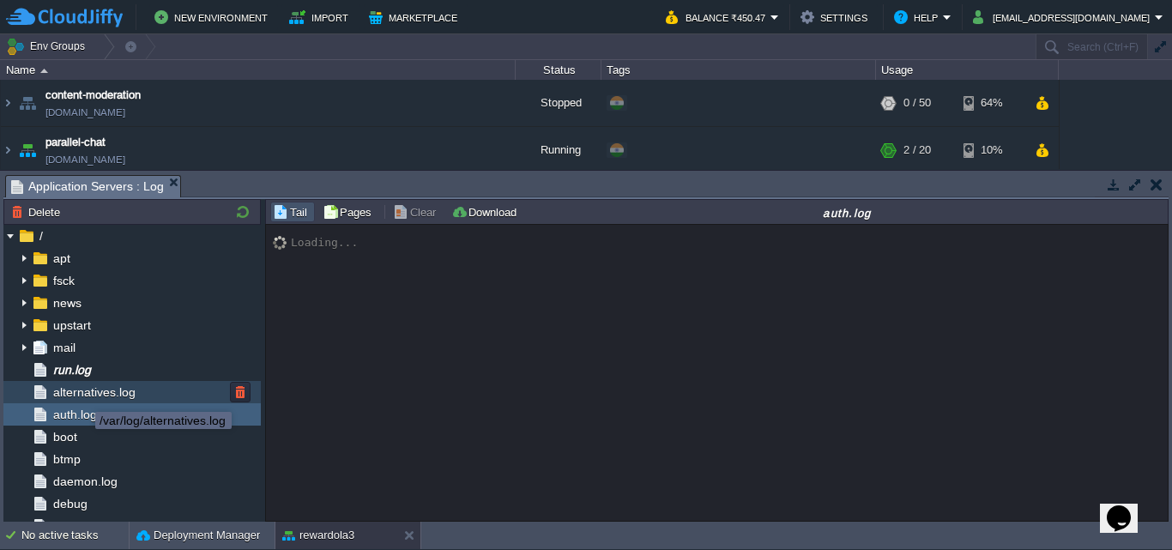
click at [89, 371] on span "run.log" at bounding box center [72, 369] width 44 height 15
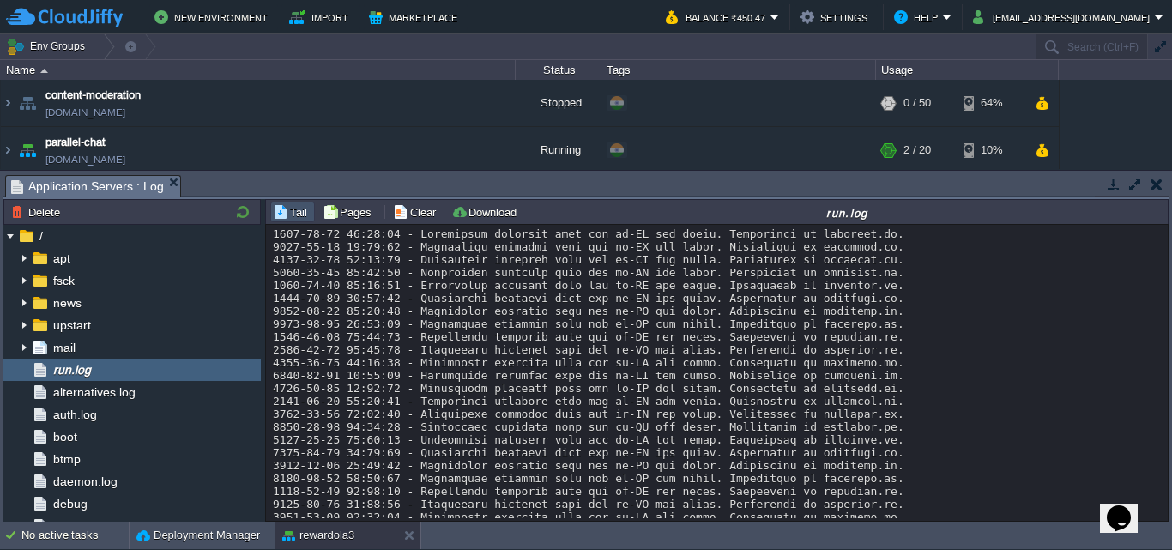
scroll to position [12983, 0]
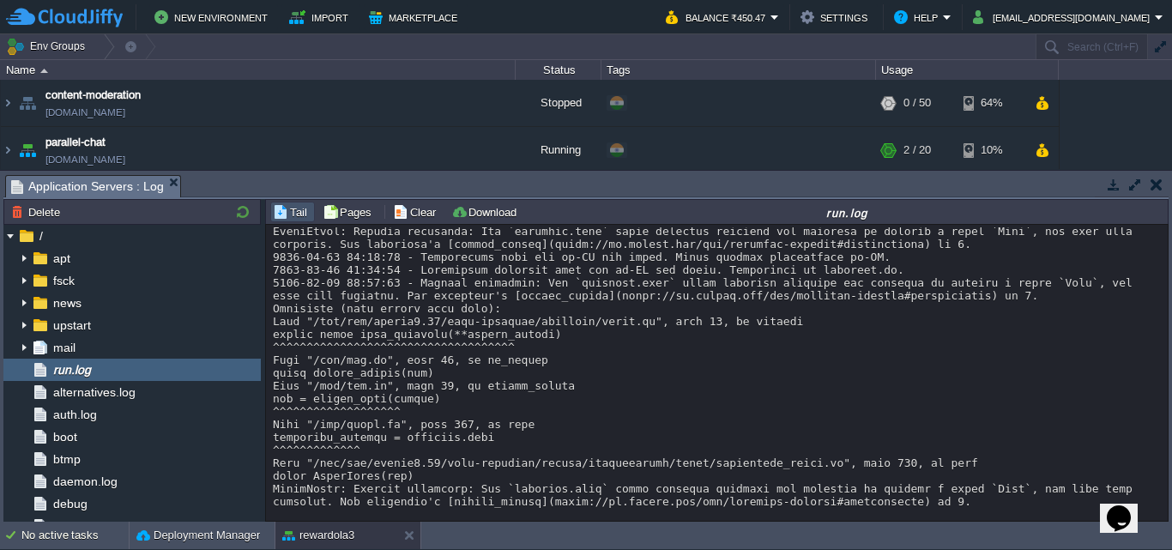
scroll to position [13215, 0]
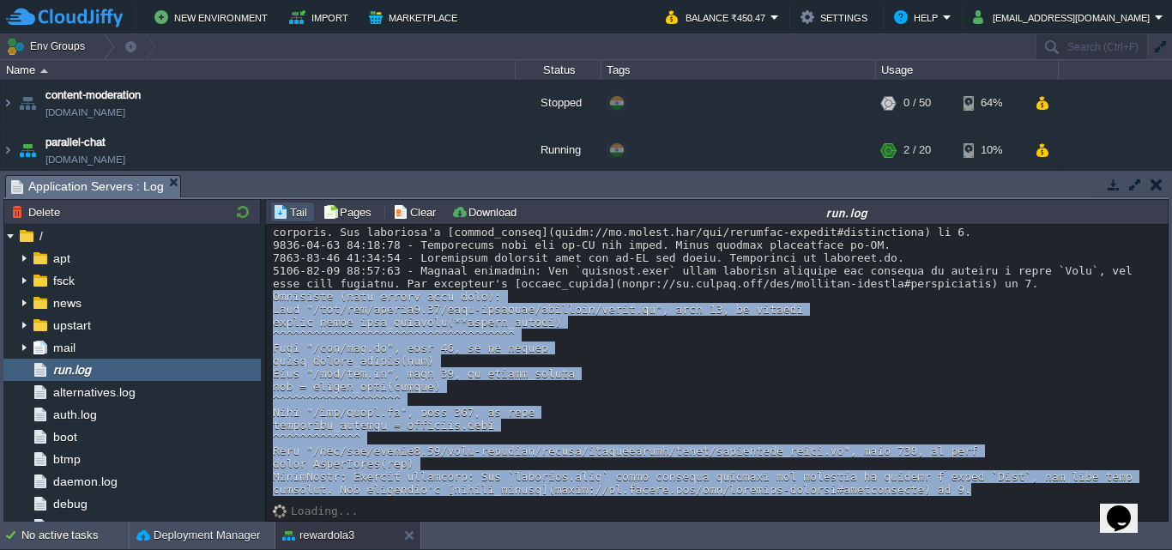
drag, startPoint x: 273, startPoint y: 298, endPoint x: 871, endPoint y: 487, distance: 627.7
copy div "Traceback (most recent call last): File "/usr/lib/python3.11/site-packages/chai…"
